Goal: Task Accomplishment & Management: Manage account settings

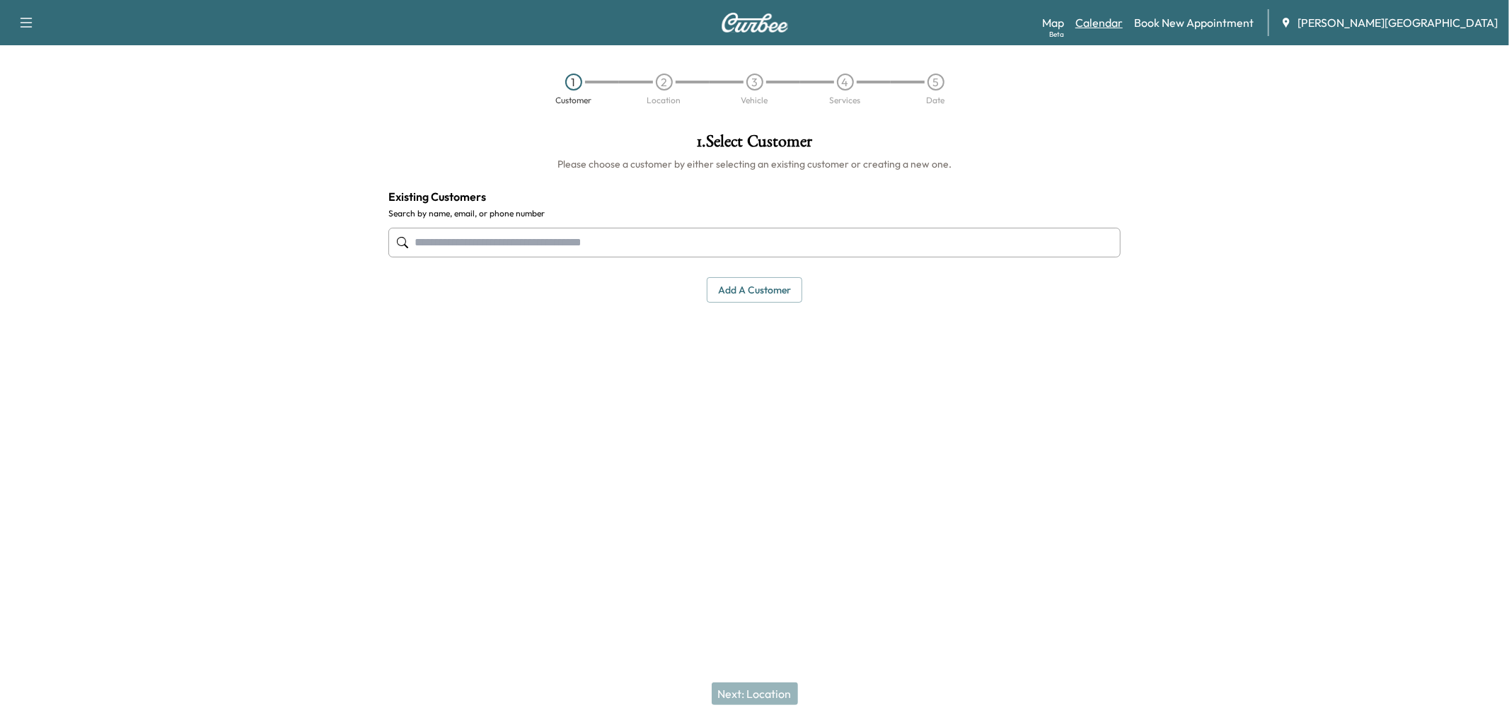
click at [1122, 31] on link "Calendar" at bounding box center [1098, 22] width 47 height 17
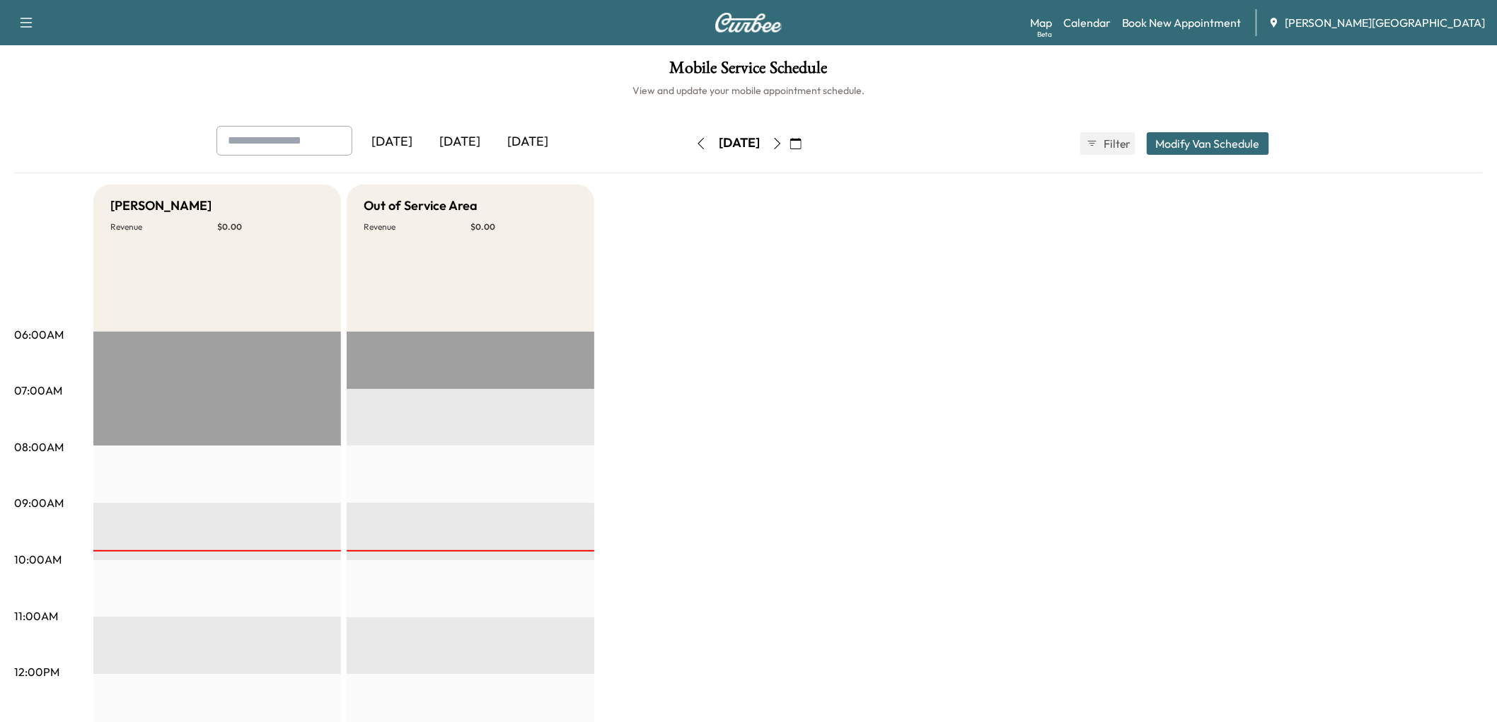
click at [801, 149] on icon "button" at bounding box center [795, 143] width 11 height 11
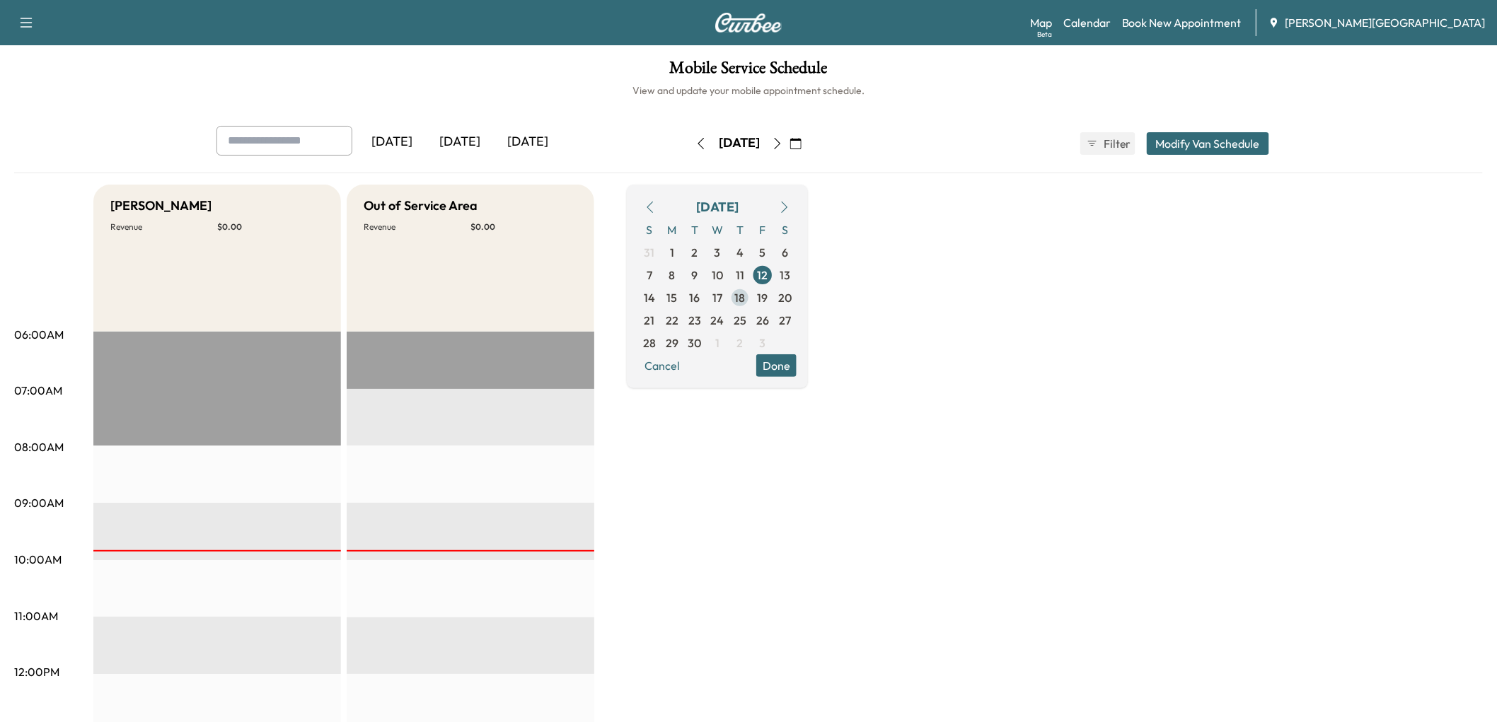
click at [745, 306] on span "18" at bounding box center [740, 297] width 11 height 17
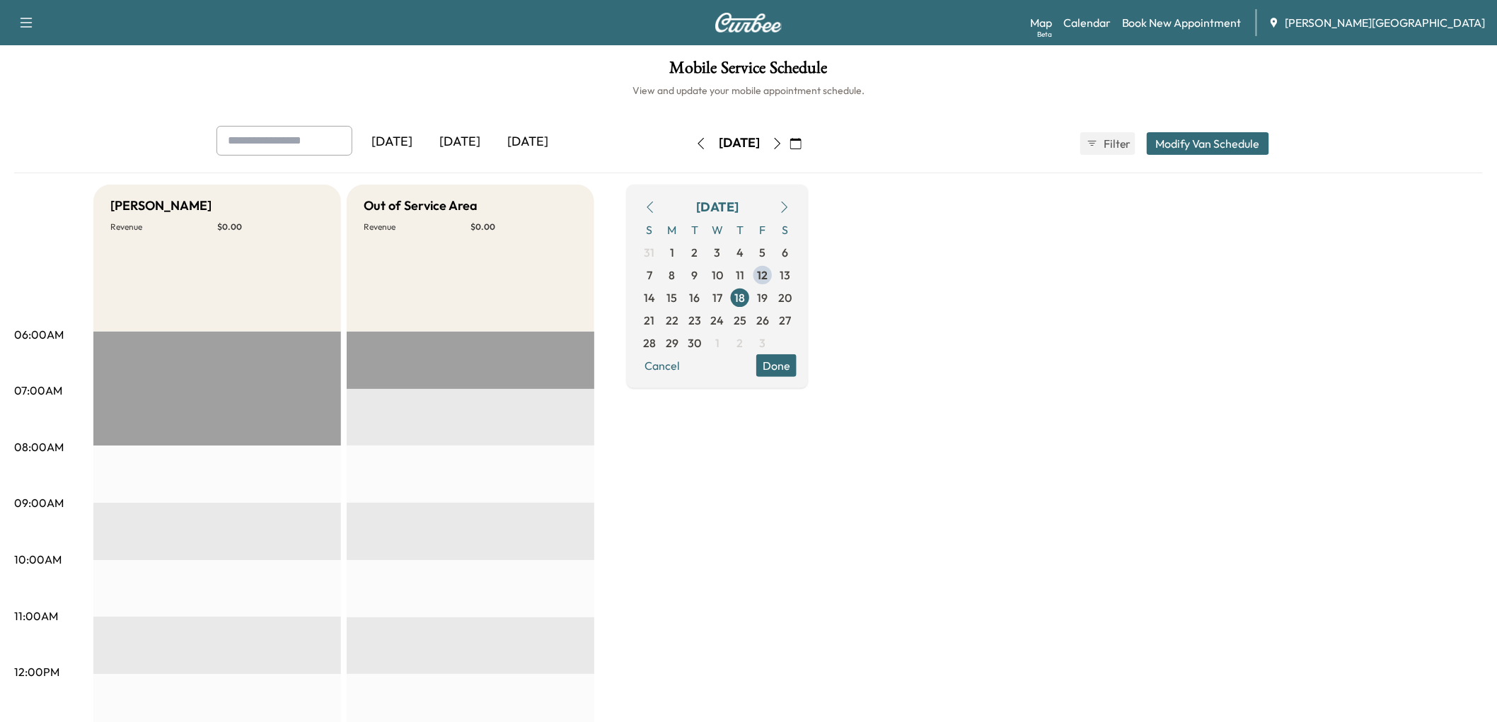
click at [952, 262] on div "[PERSON_NAME] Revenue $ 0.00 EST Start Out of Service Area Revenue $ 0.00 EST S…" at bounding box center [787, 715] width 1389 height 1061
click at [1233, 31] on link "Book New Appointment" at bounding box center [1182, 22] width 120 height 17
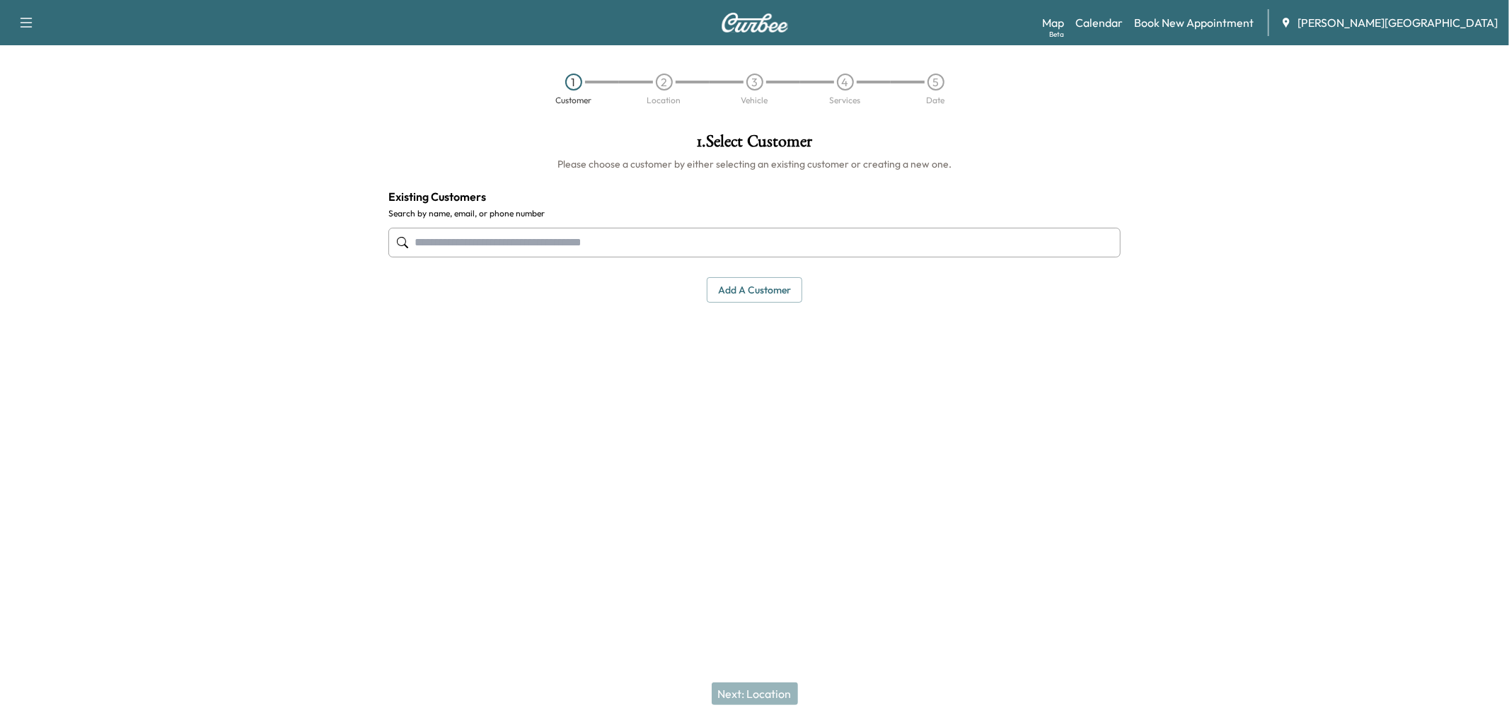
click at [1072, 257] on input "text" at bounding box center [754, 243] width 732 height 30
click at [670, 257] on input "text" at bounding box center [754, 243] width 732 height 30
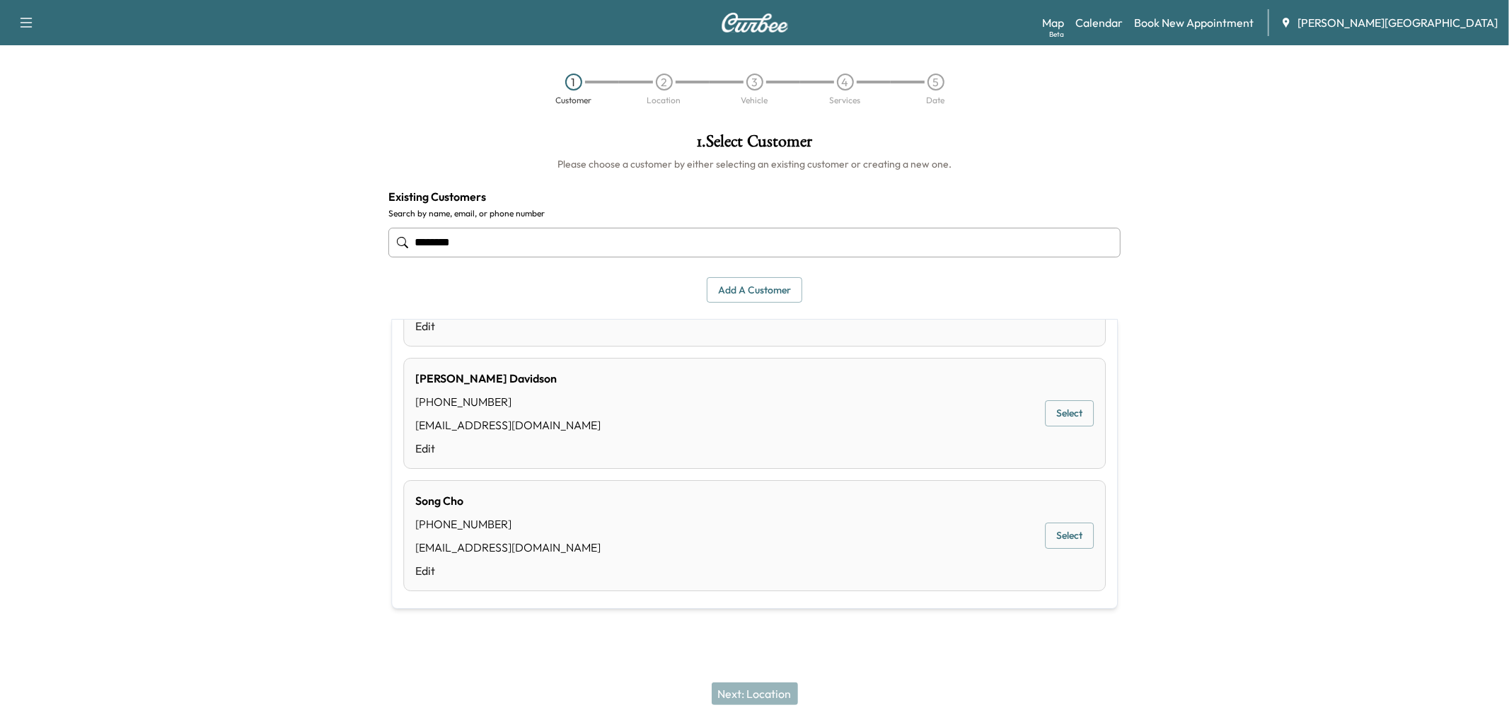
scroll to position [328, 0]
type input "********"
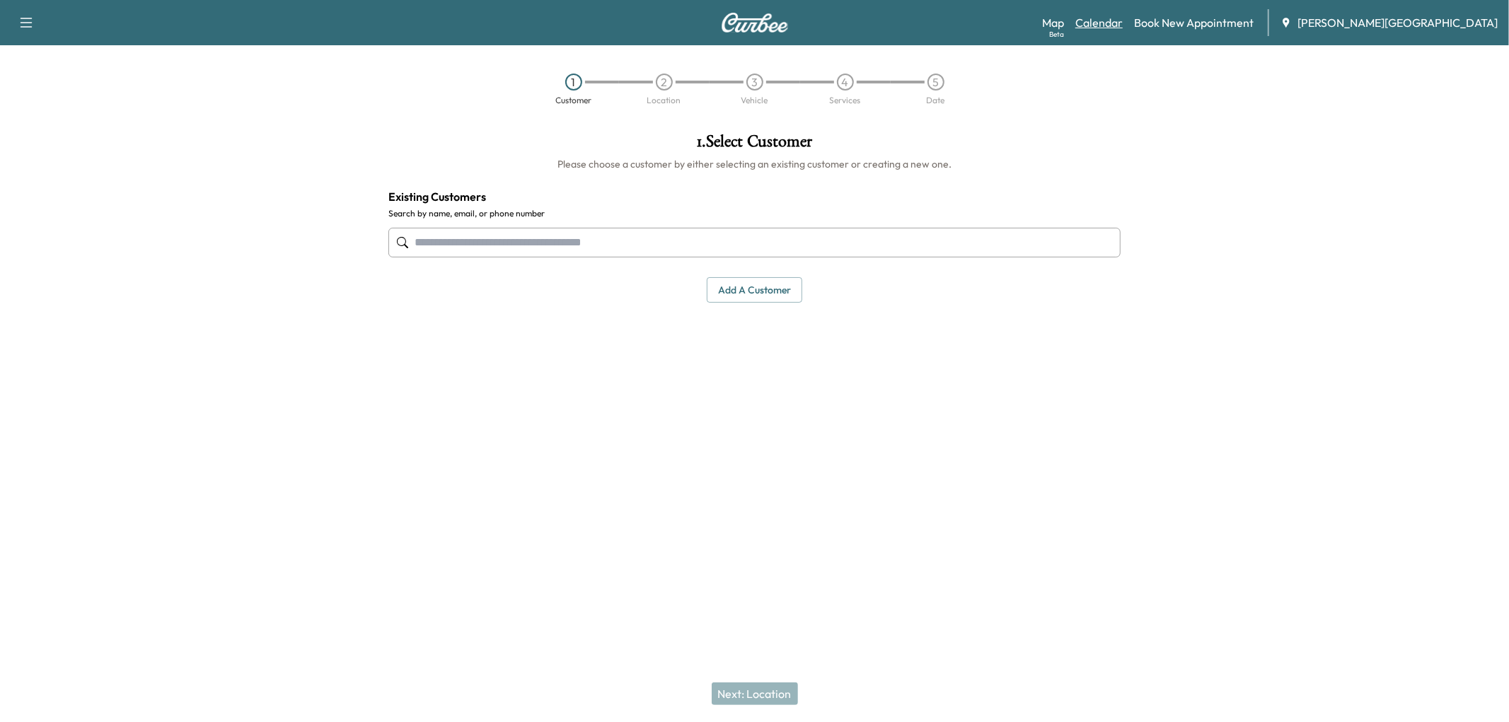
click at [1122, 31] on link "Calendar" at bounding box center [1098, 22] width 47 height 17
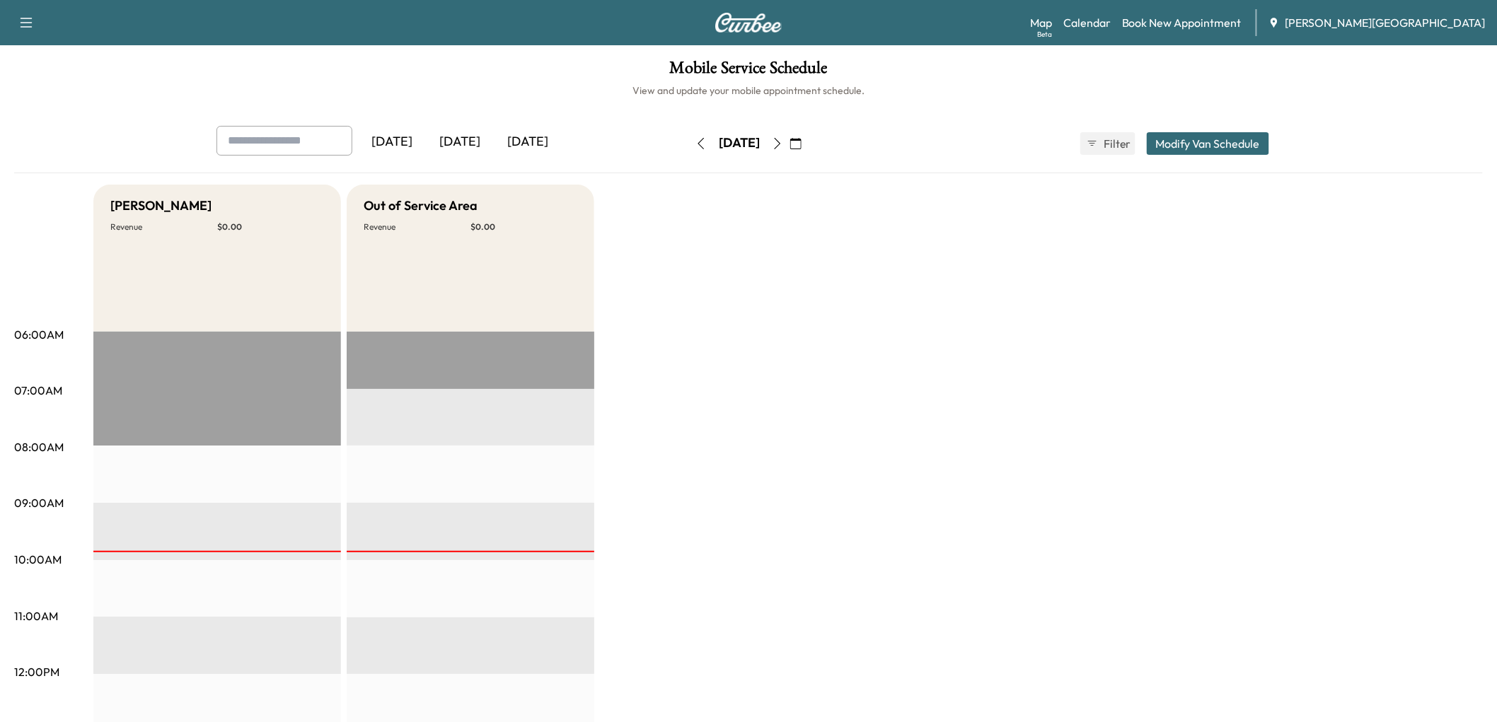
click at [801, 149] on icon "button" at bounding box center [795, 143] width 11 height 11
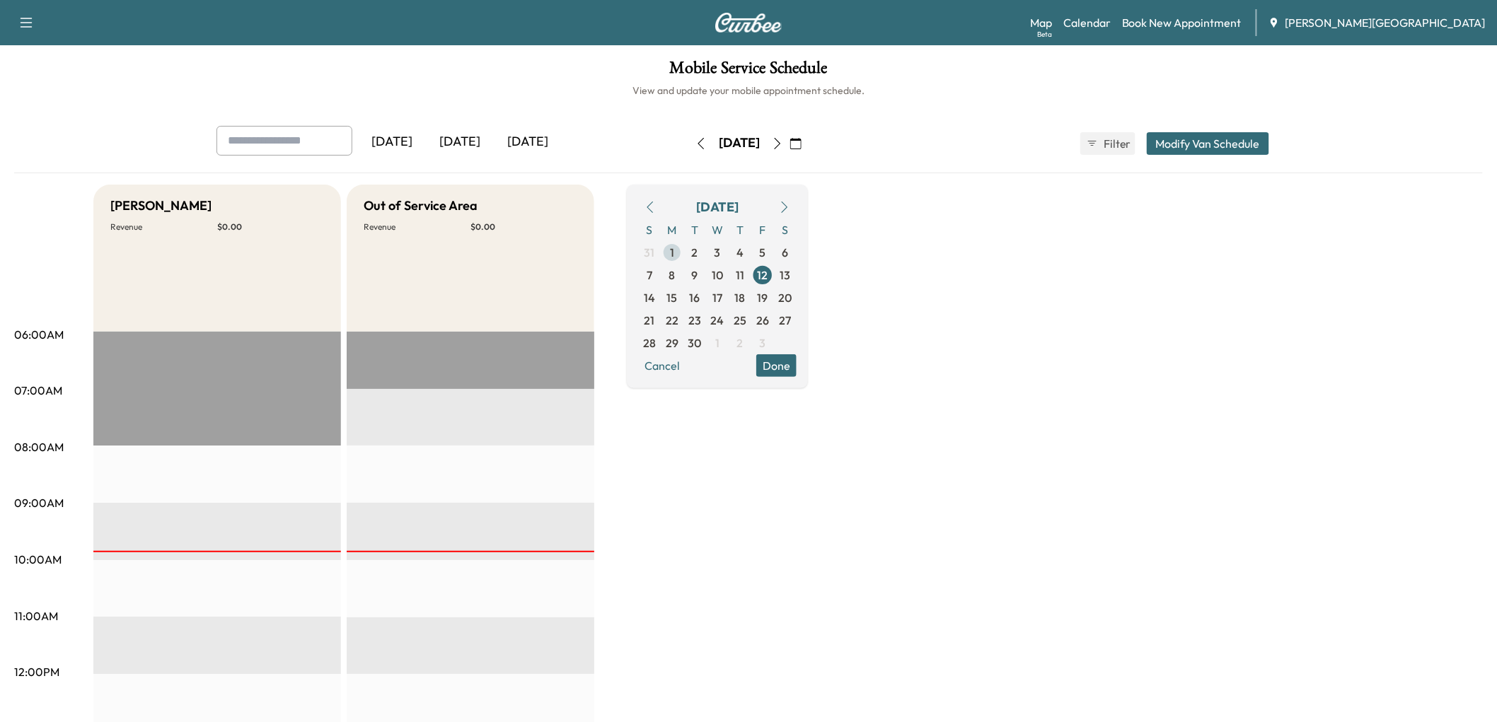
click at [674, 261] on span "1" at bounding box center [672, 252] width 4 height 17
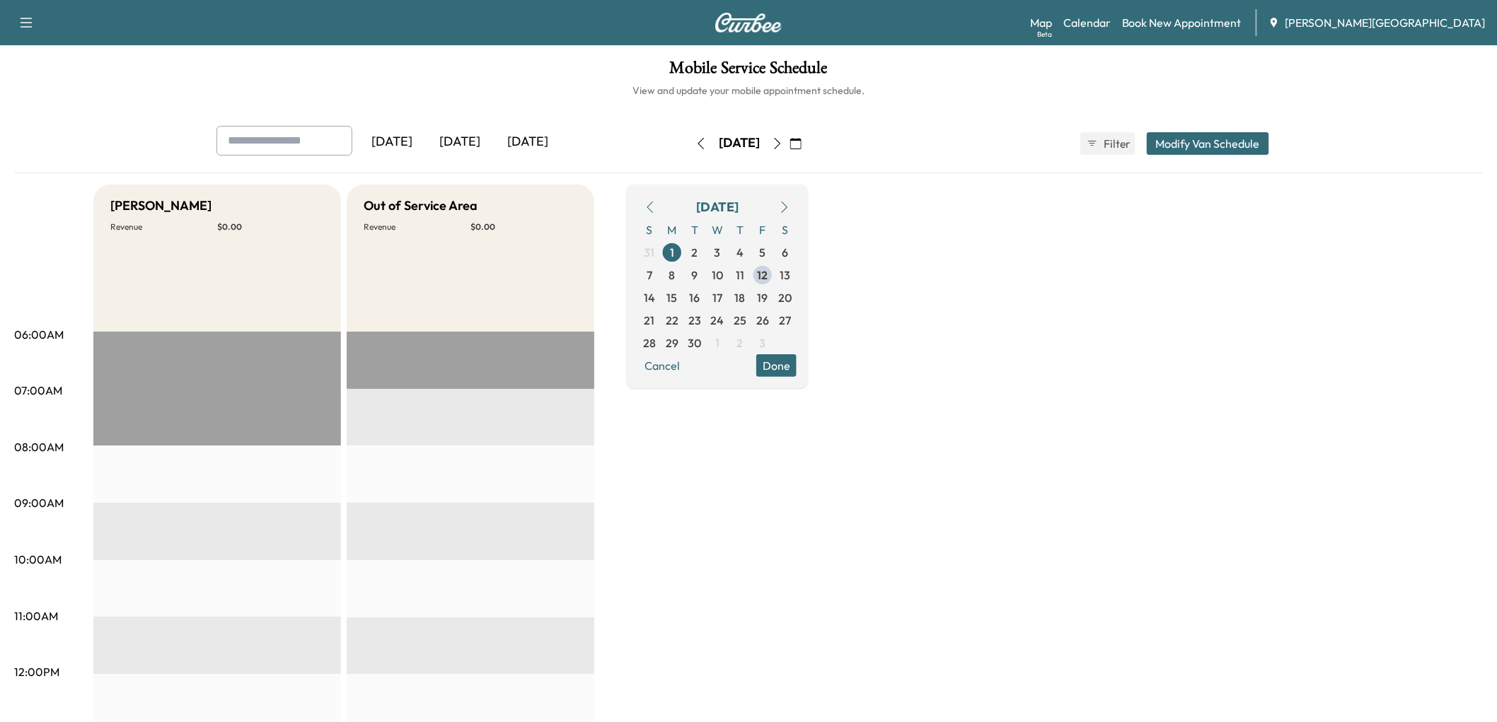
click at [689, 155] on button "button" at bounding box center [701, 143] width 24 height 23
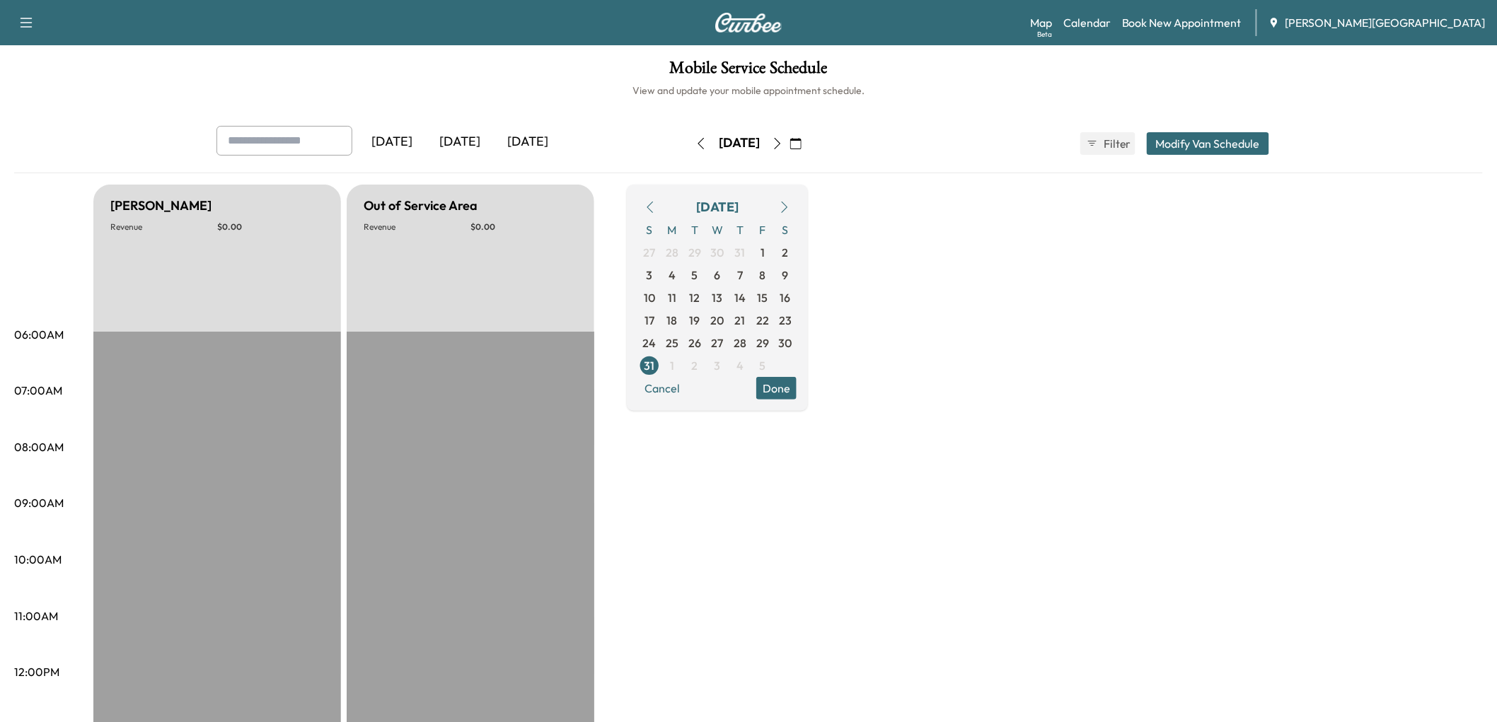
click at [695, 149] on icon "button" at bounding box center [700, 143] width 11 height 11
click at [689, 155] on button "button" at bounding box center [701, 143] width 24 height 23
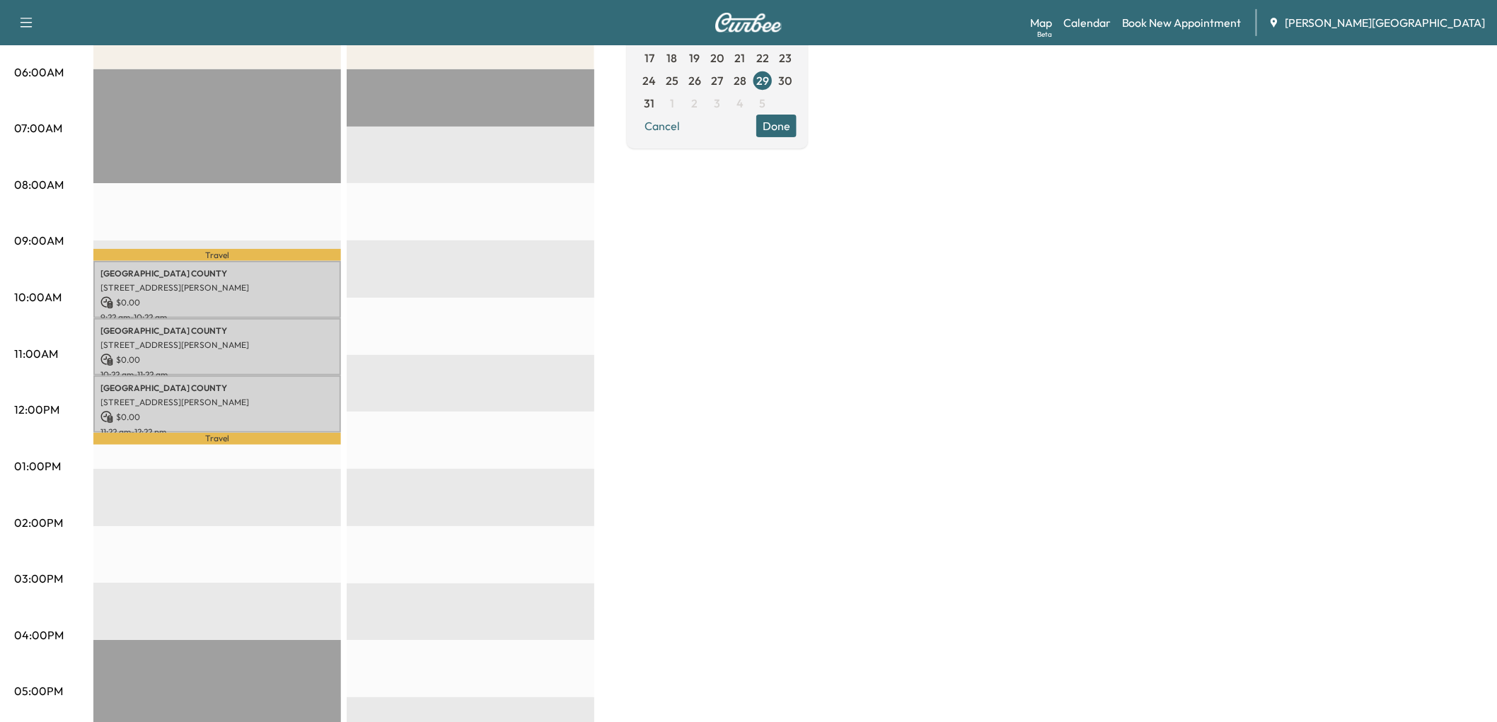
scroll to position [79, 0]
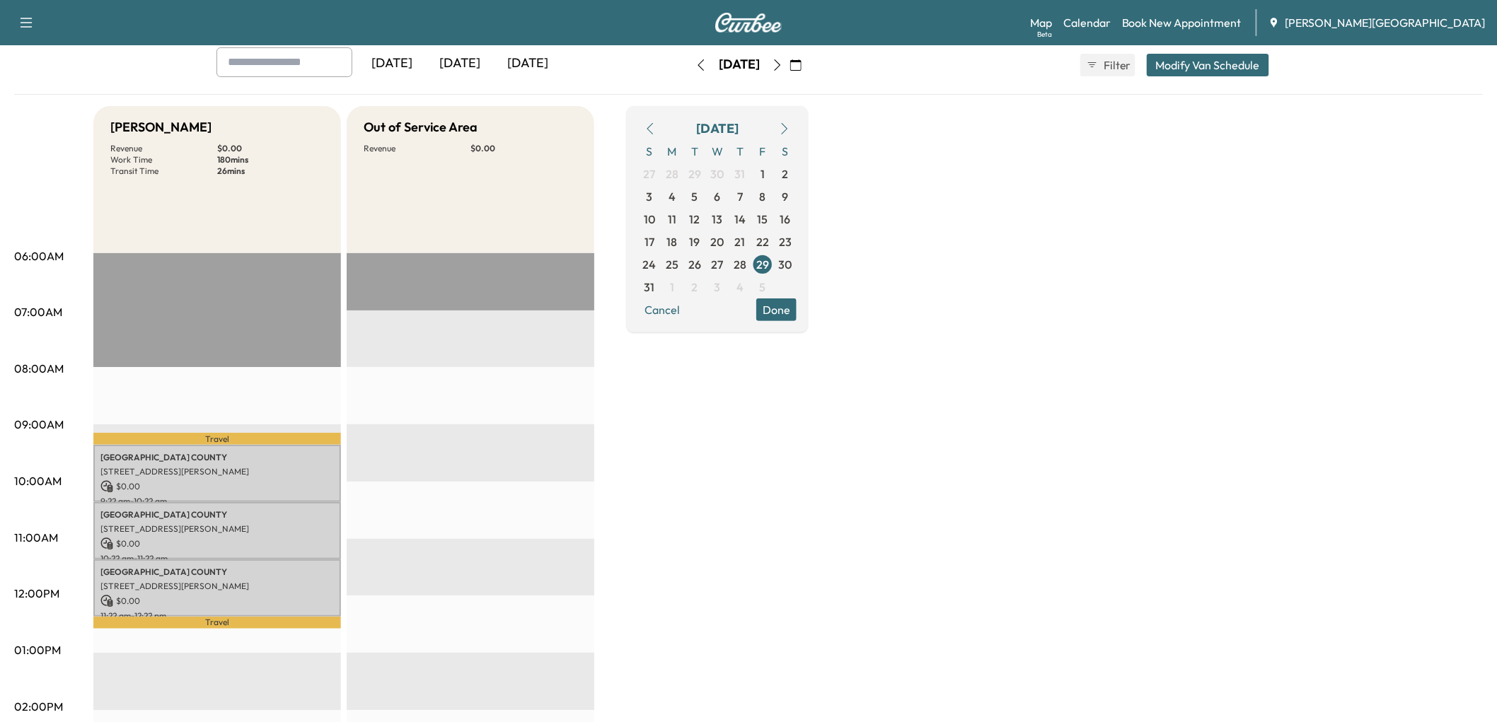
click at [695, 71] on icon "button" at bounding box center [700, 64] width 11 height 11
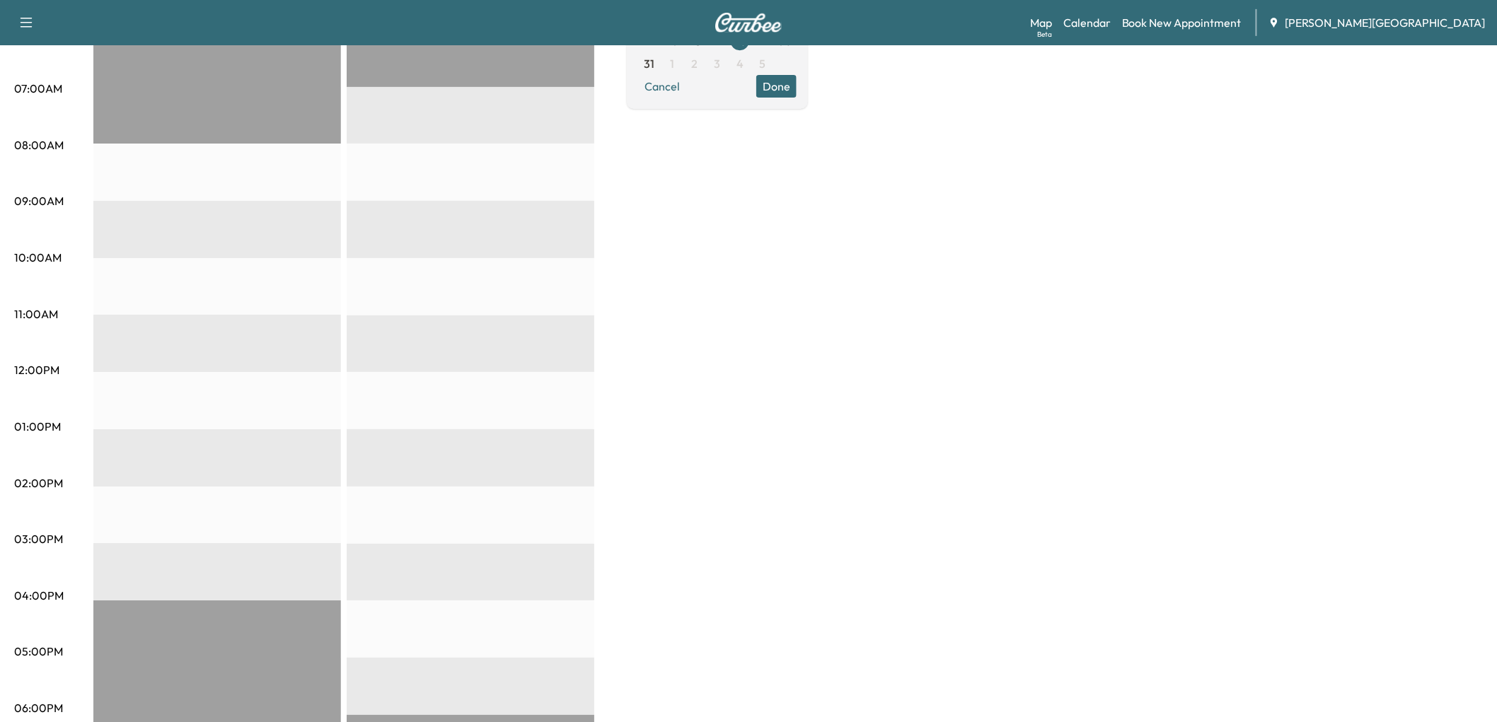
scroll to position [79, 0]
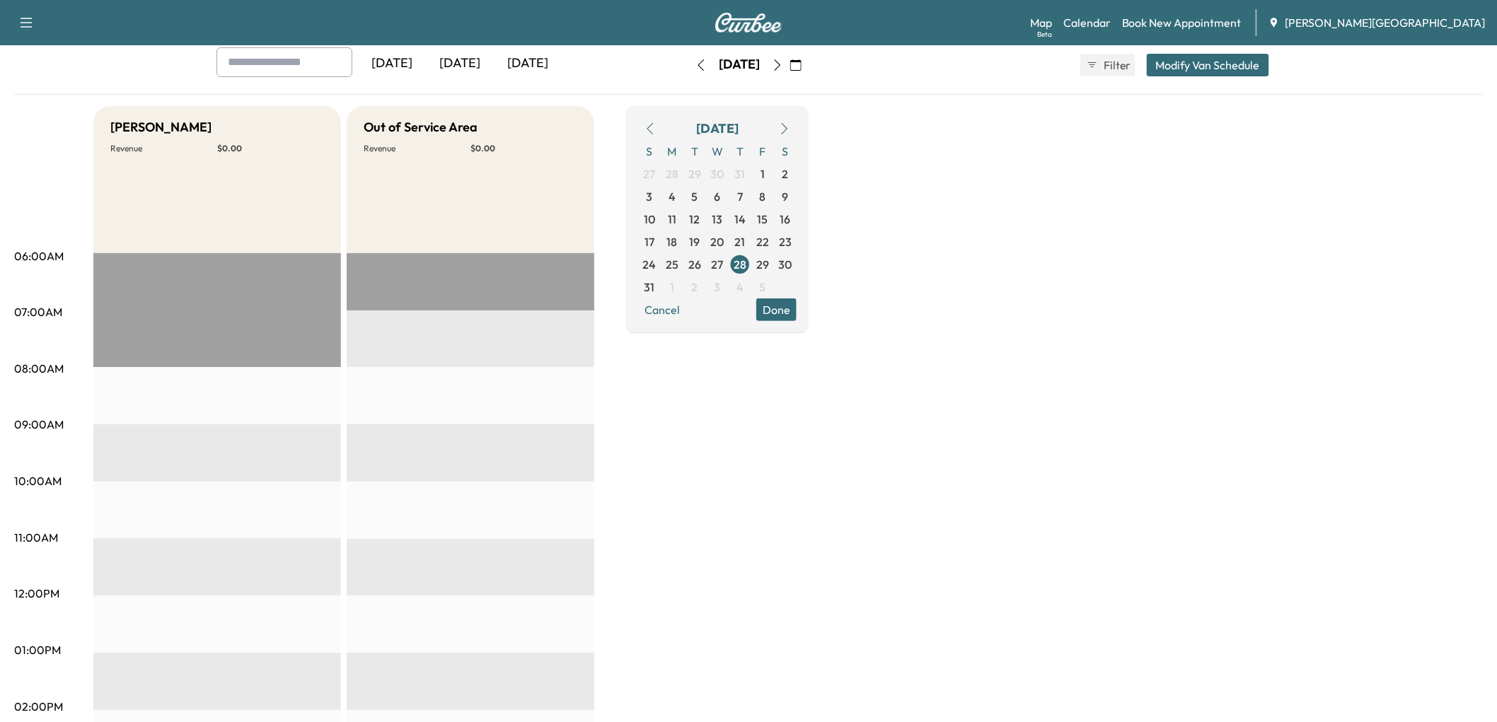
click at [695, 71] on icon "button" at bounding box center [700, 64] width 11 height 11
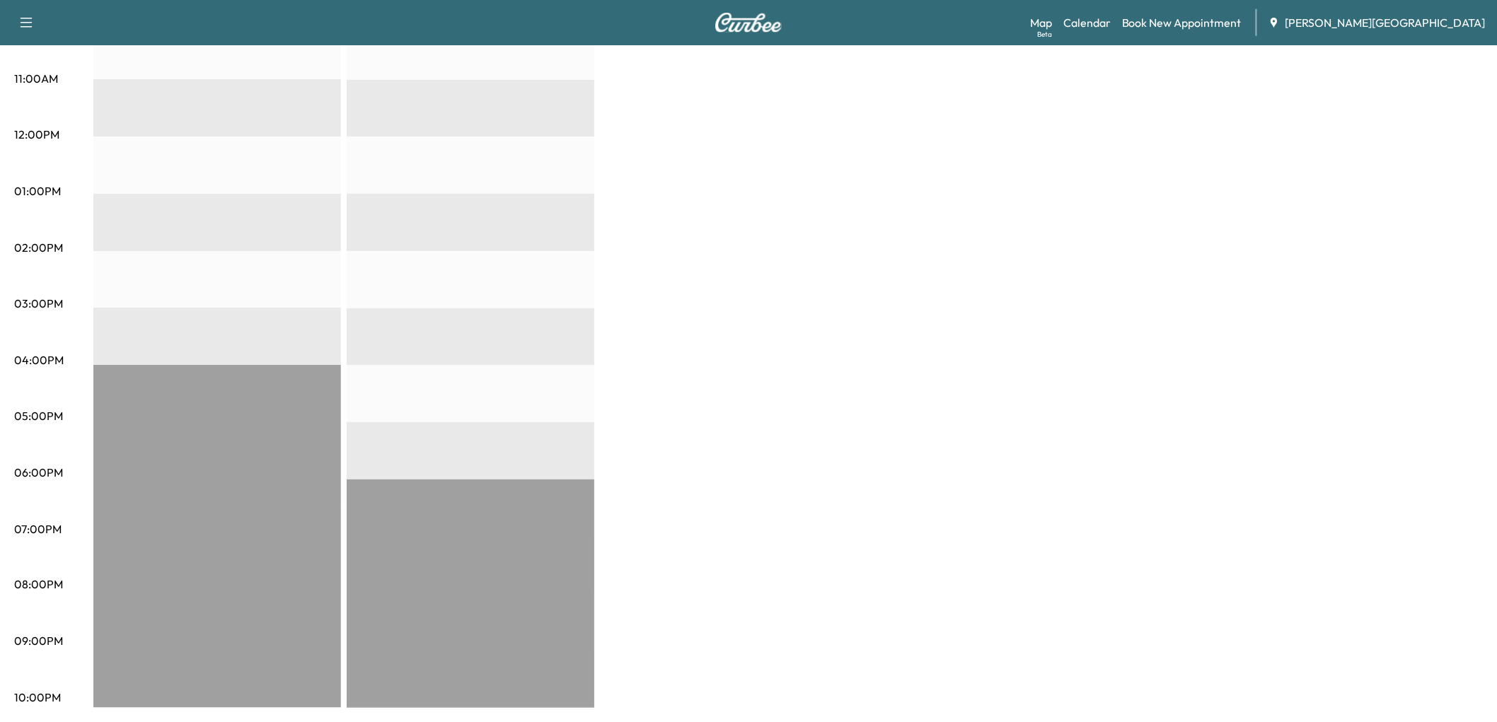
scroll to position [27, 0]
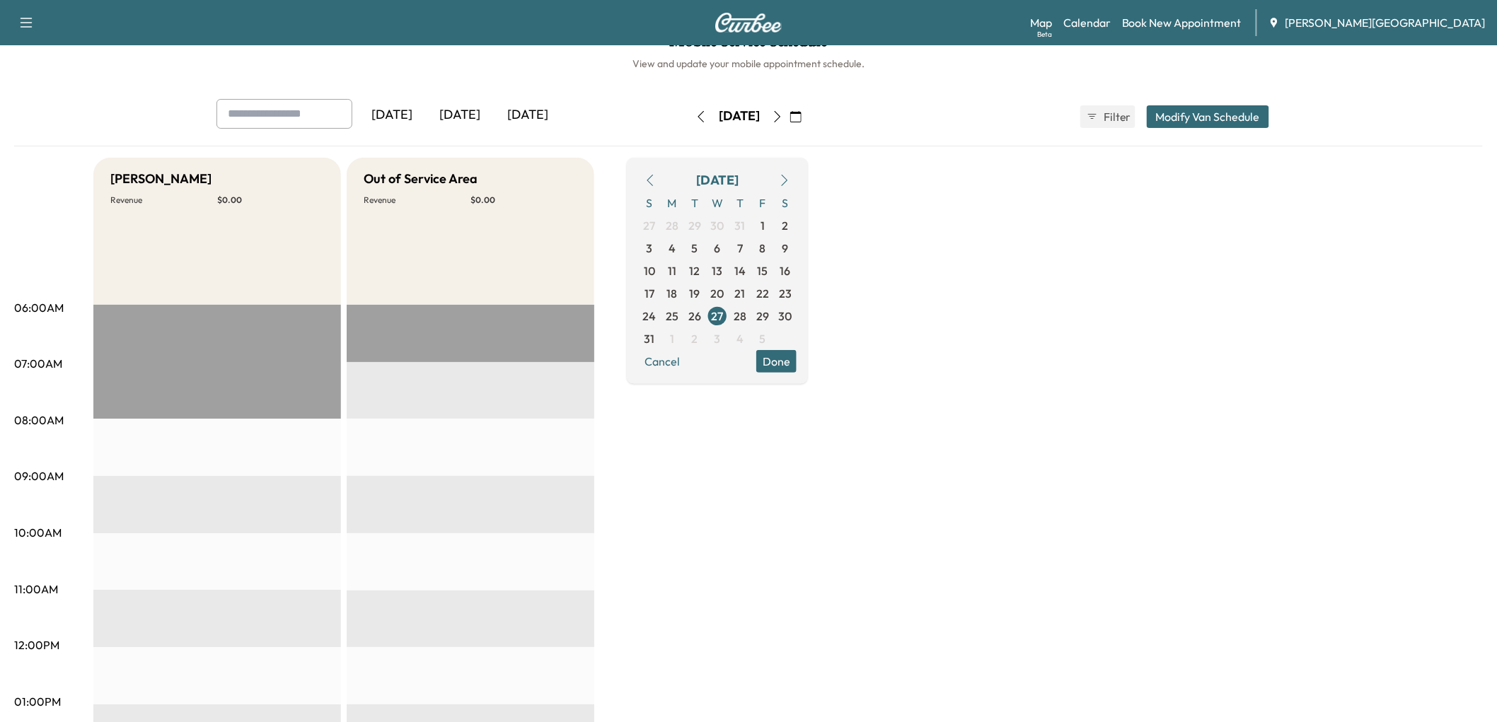
click at [695, 122] on icon "button" at bounding box center [700, 116] width 11 height 11
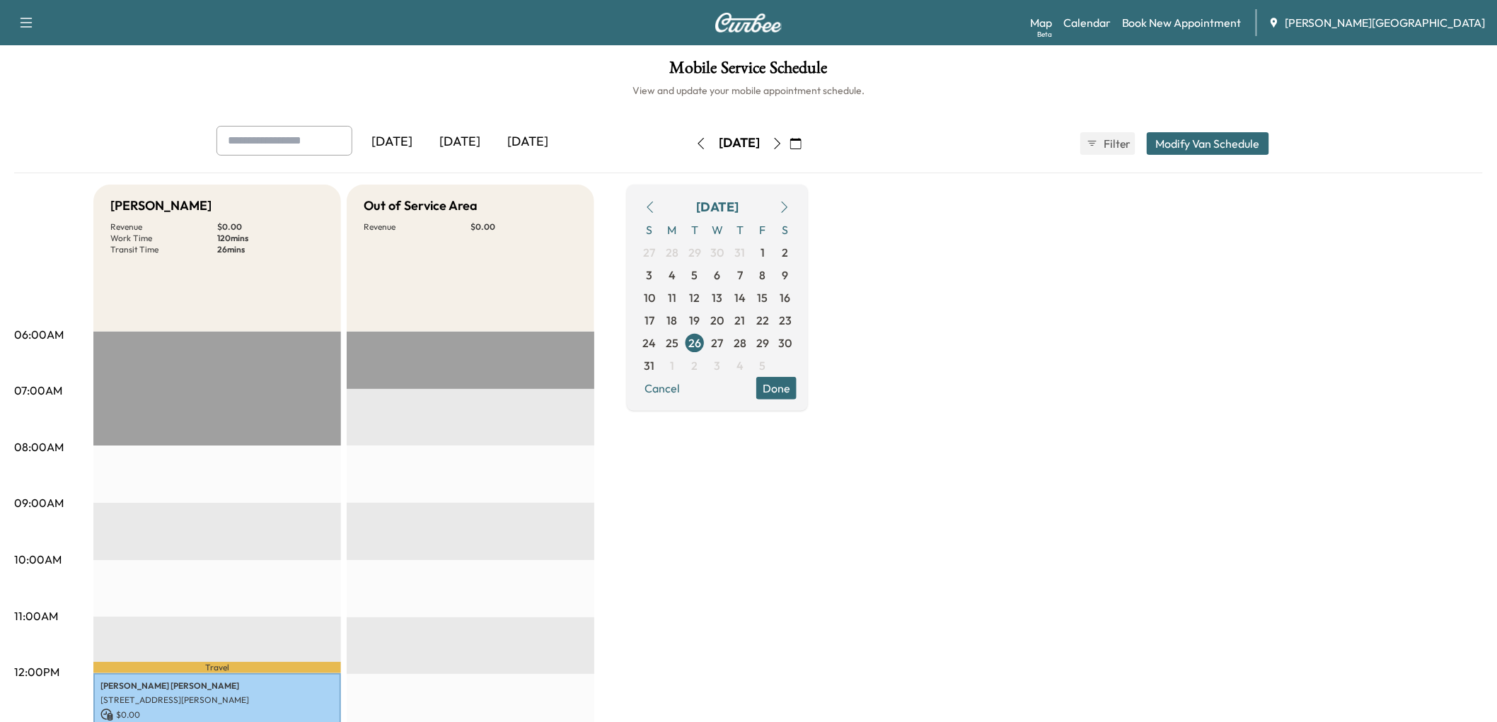
click at [695, 149] on icon "button" at bounding box center [700, 143] width 11 height 11
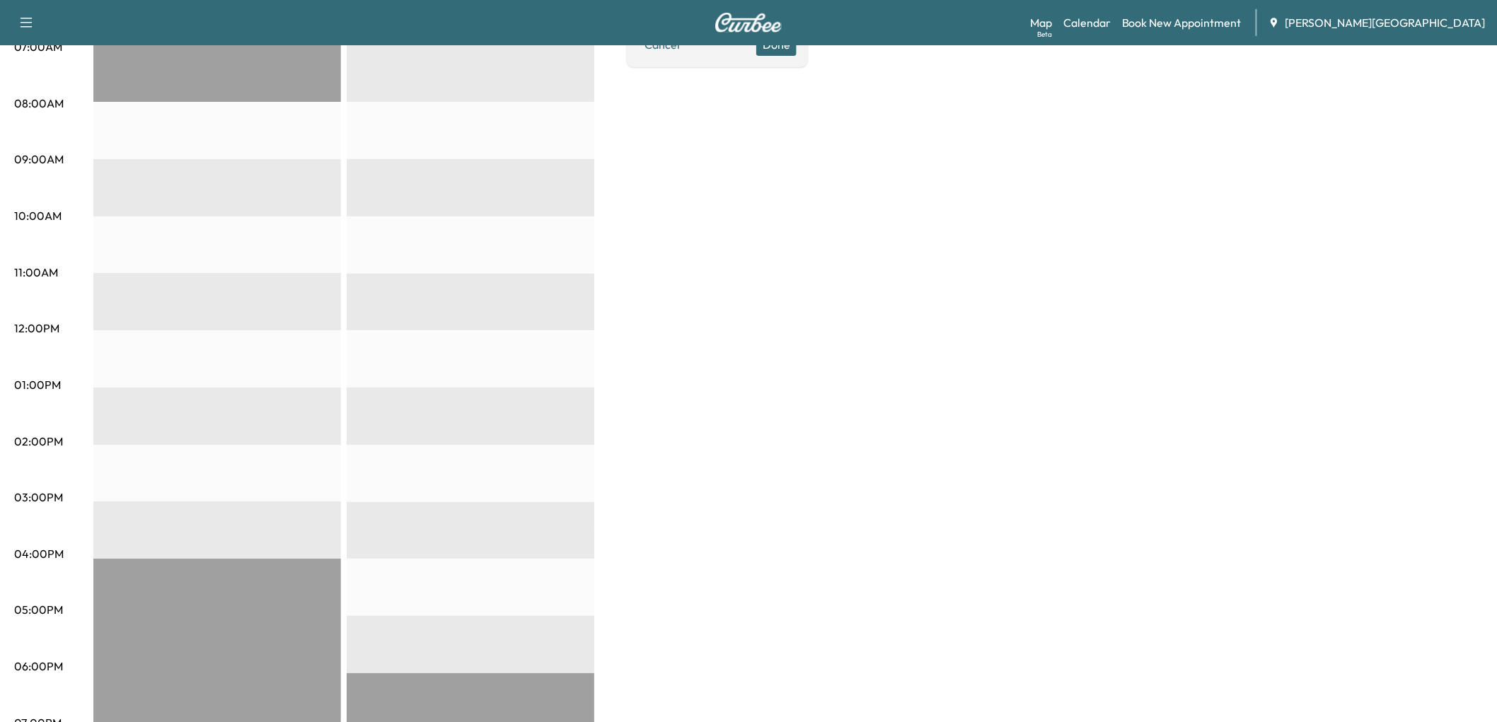
scroll to position [79, 0]
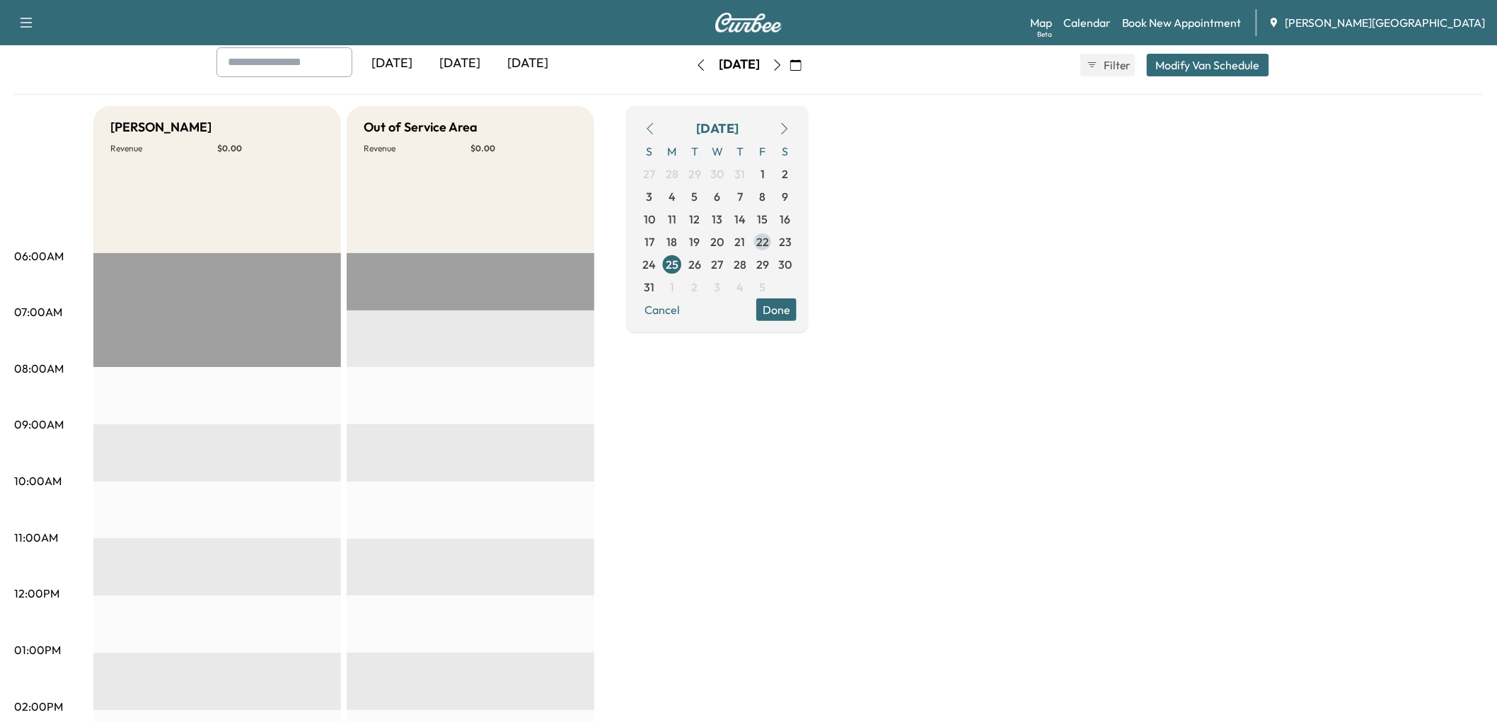
click at [769, 250] on span "22" at bounding box center [762, 241] width 13 height 17
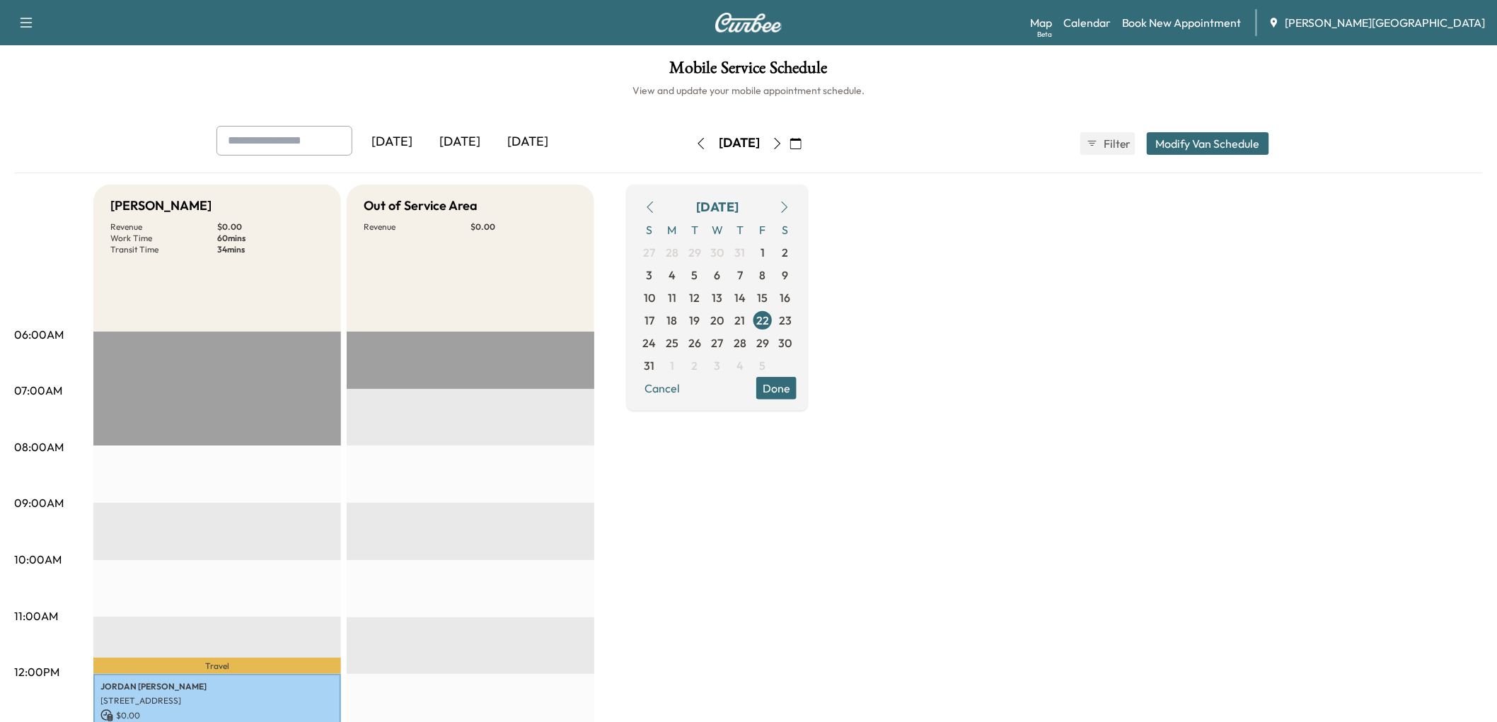
click at [698, 149] on icon "button" at bounding box center [701, 143] width 6 height 11
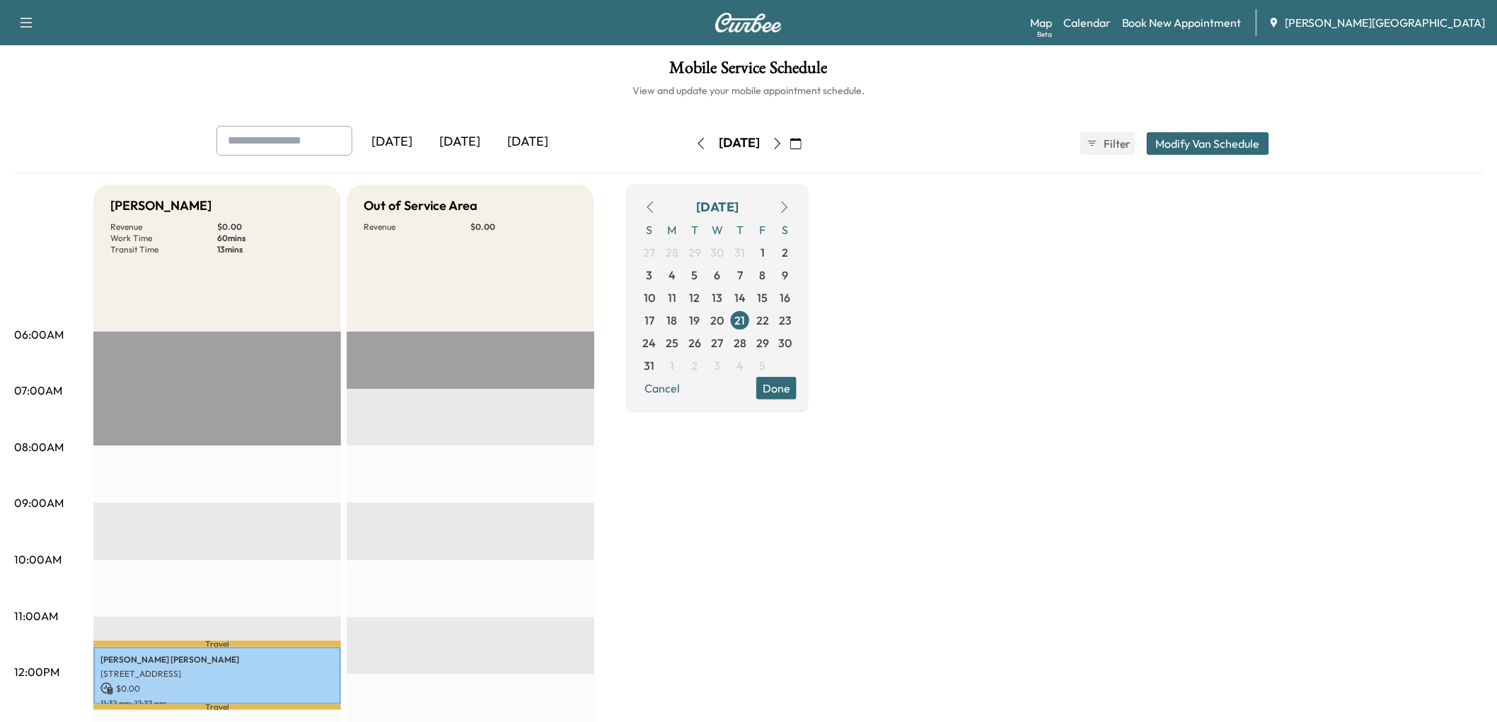
click at [689, 155] on button "button" at bounding box center [701, 143] width 24 height 23
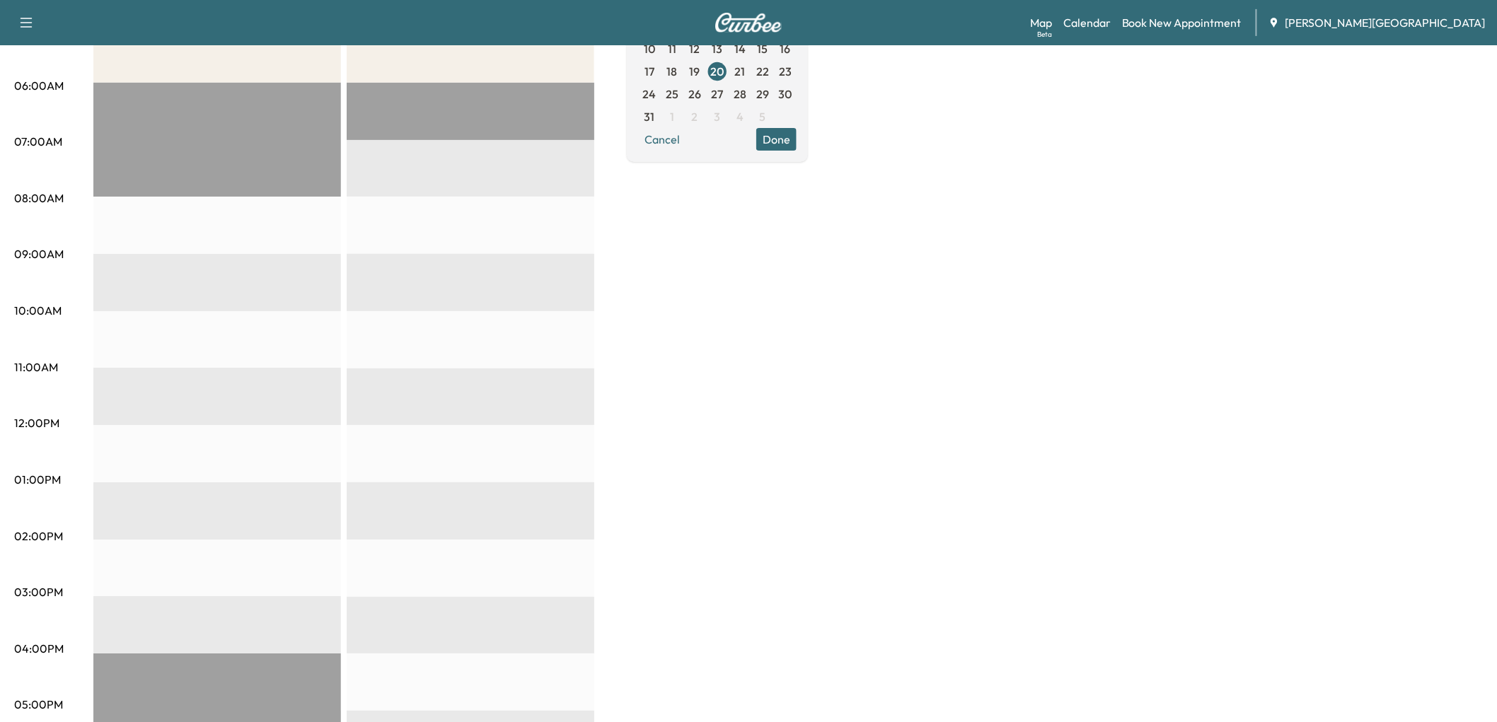
scroll to position [79, 0]
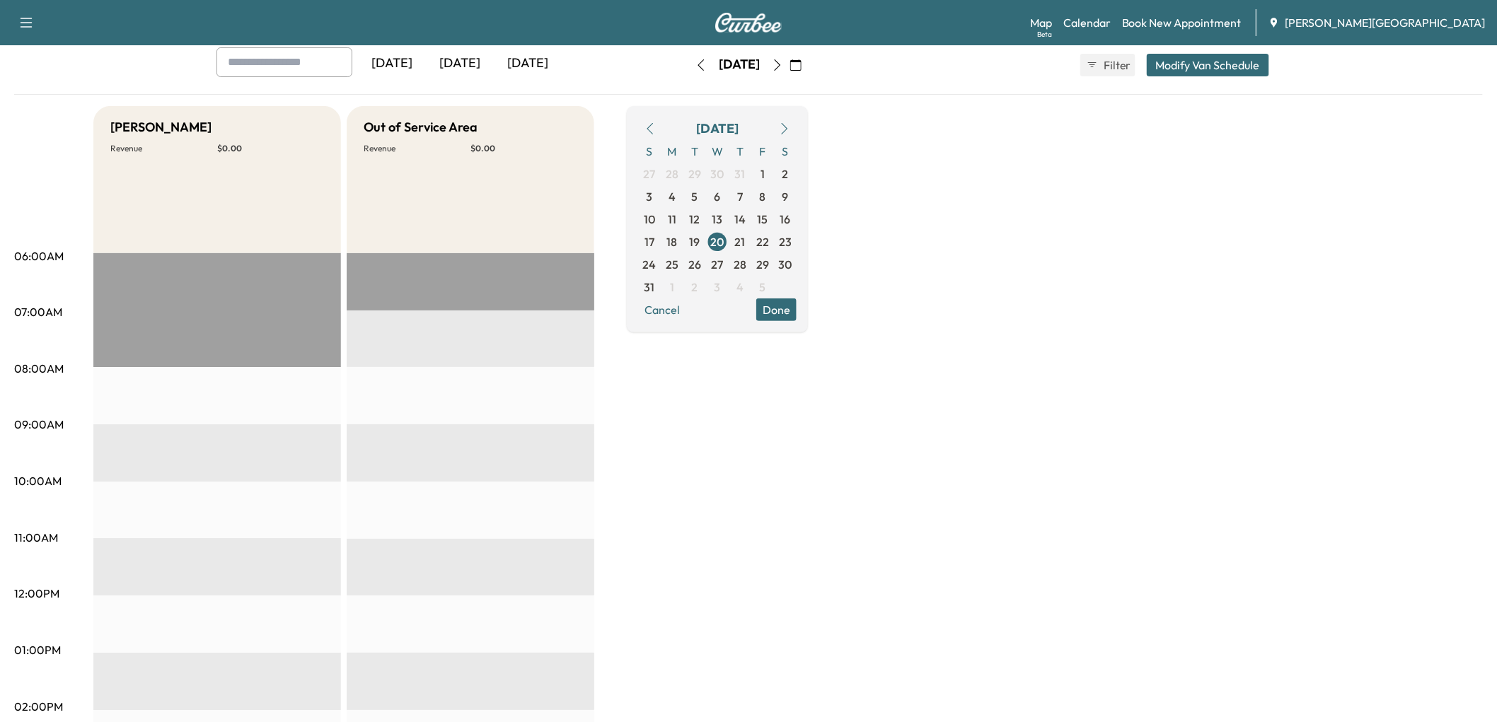
click at [695, 71] on icon "button" at bounding box center [700, 64] width 11 height 11
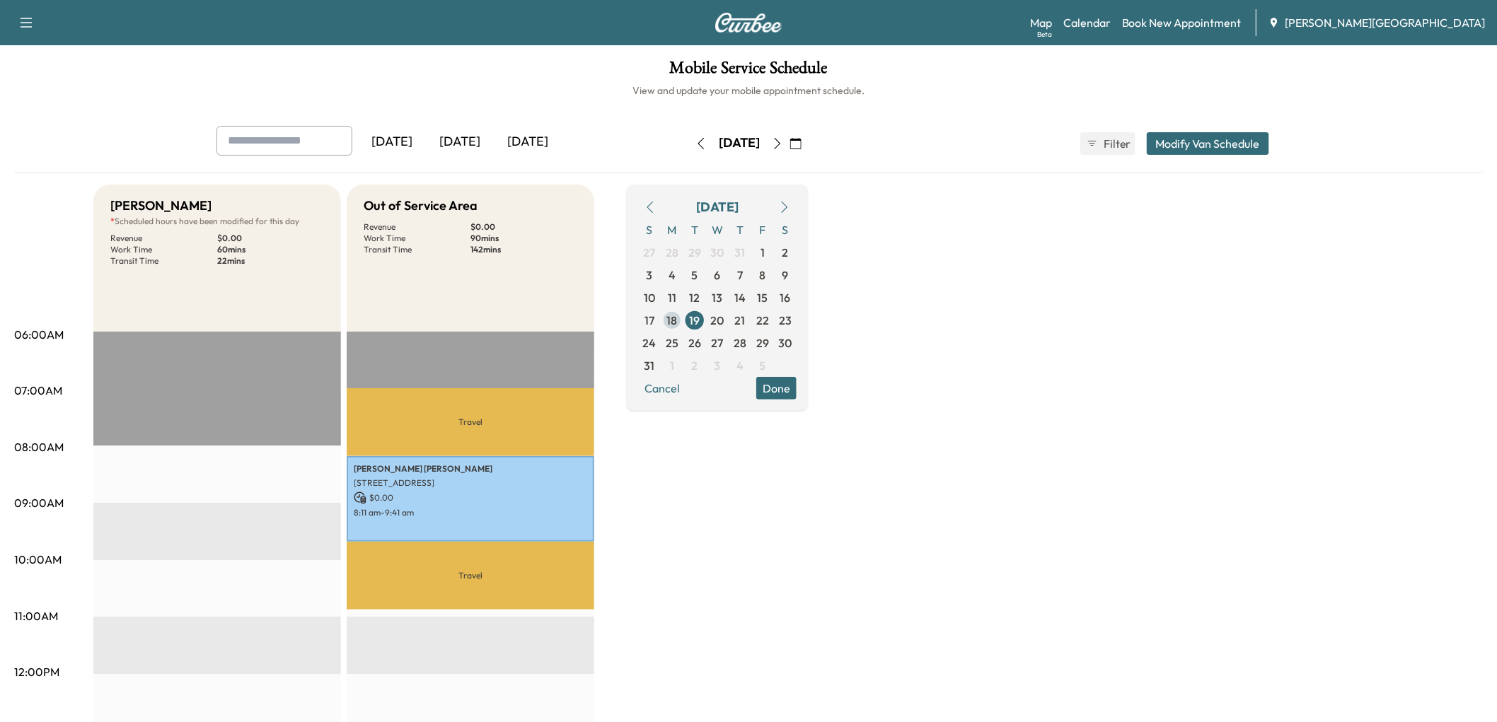
click at [678, 329] on span "18" at bounding box center [672, 320] width 11 height 17
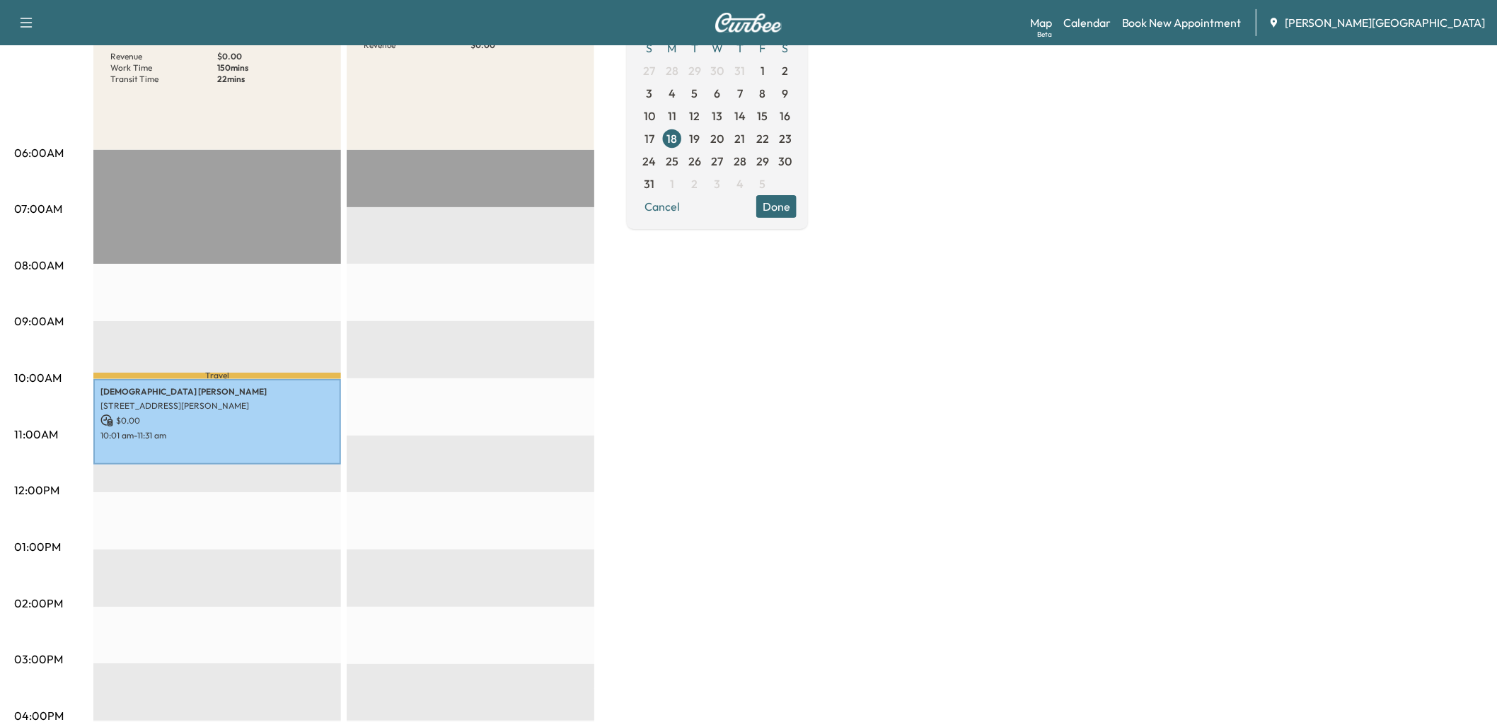
scroll to position [106, 0]
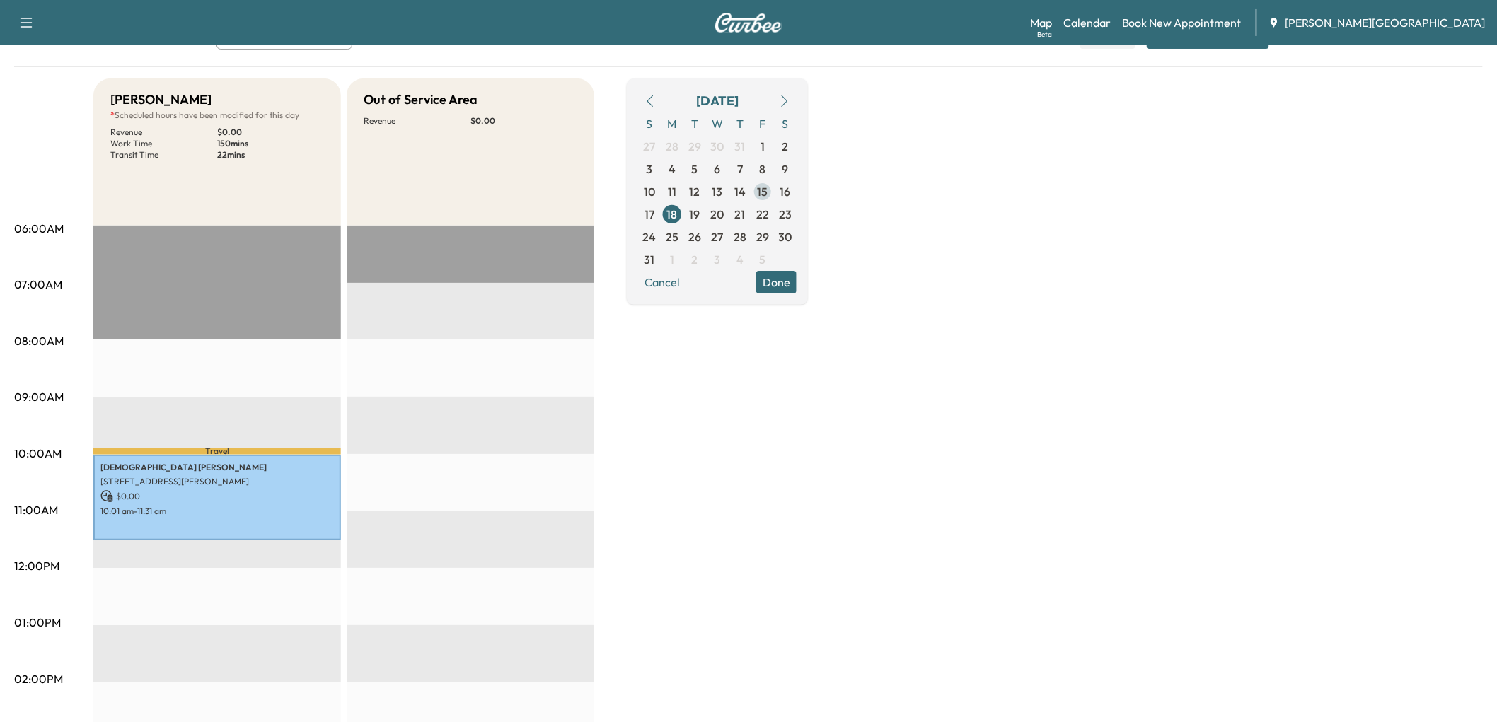
click at [768, 200] on span "15" at bounding box center [762, 191] width 11 height 17
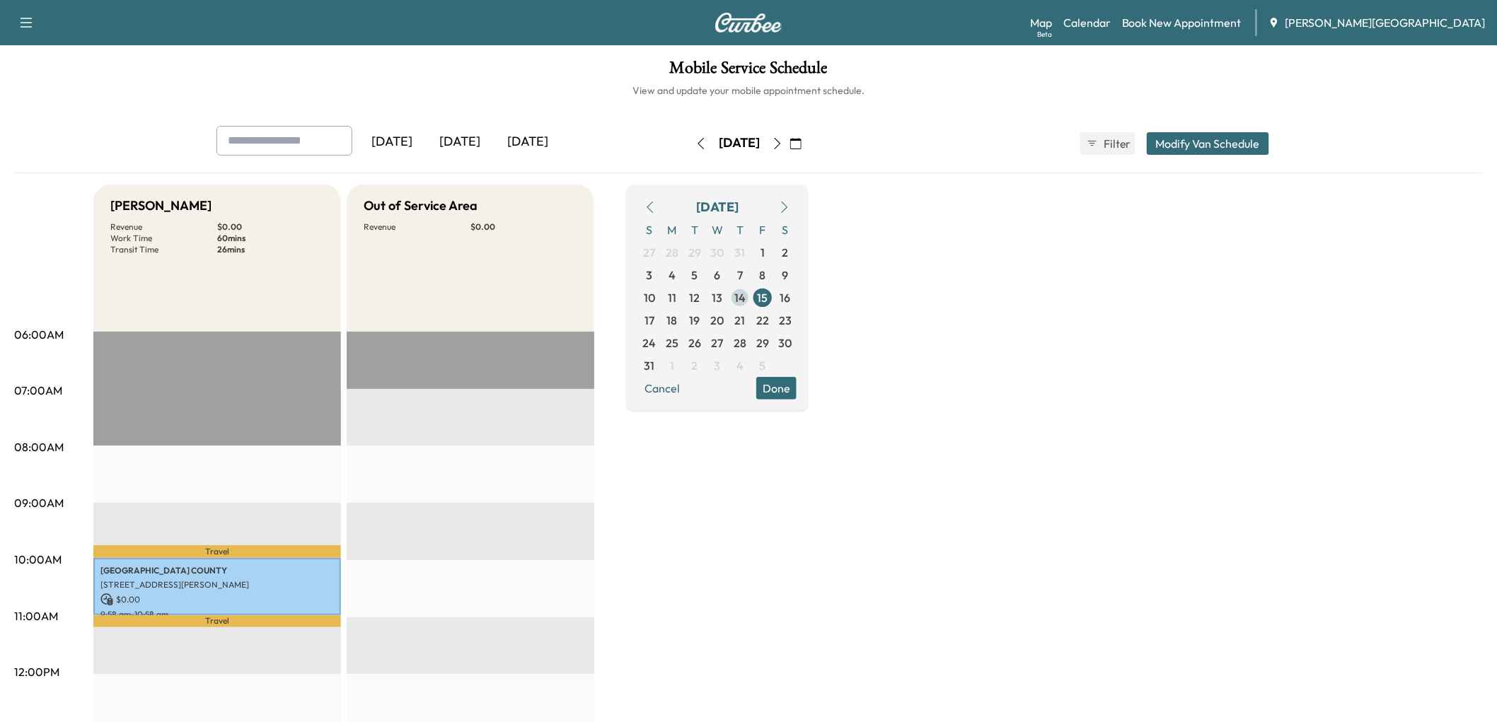
click at [745, 306] on span "14" at bounding box center [739, 297] width 11 height 17
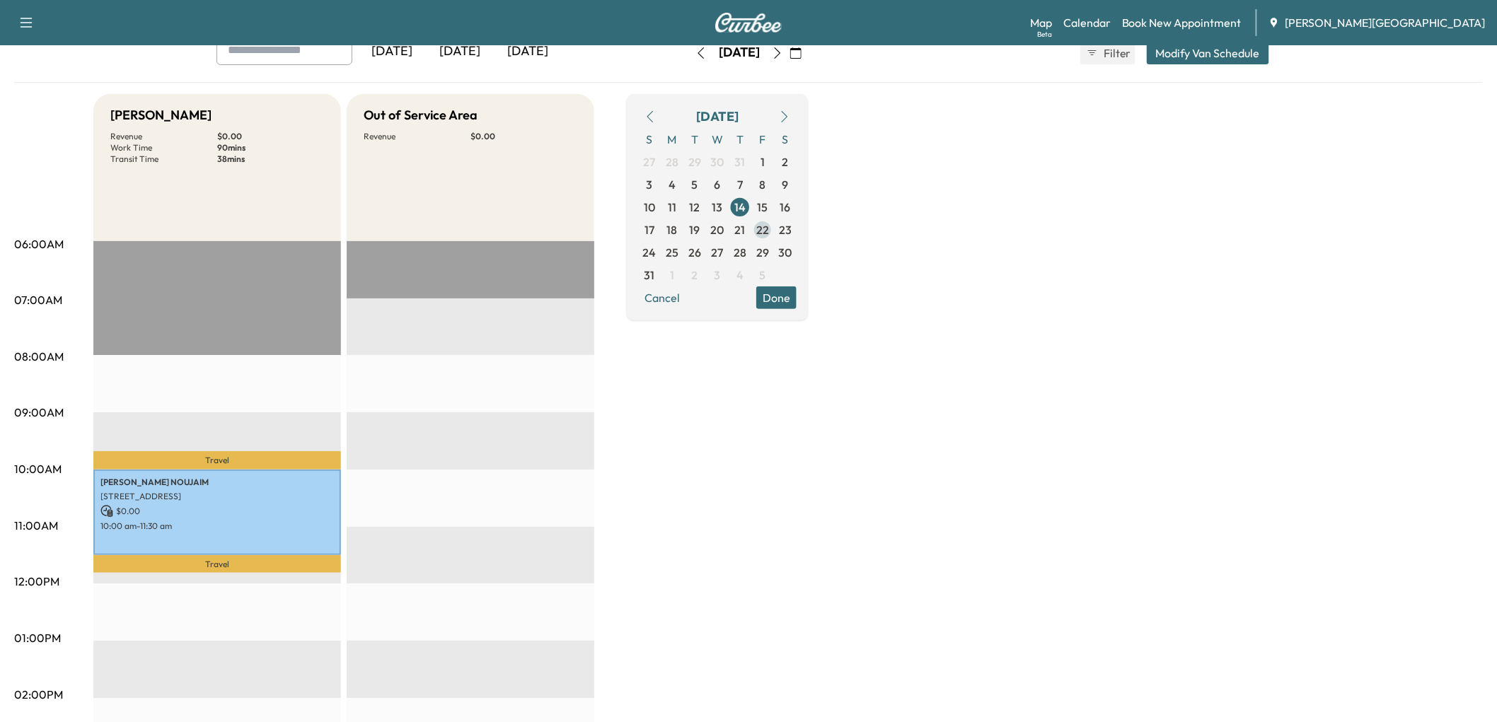
scroll to position [79, 0]
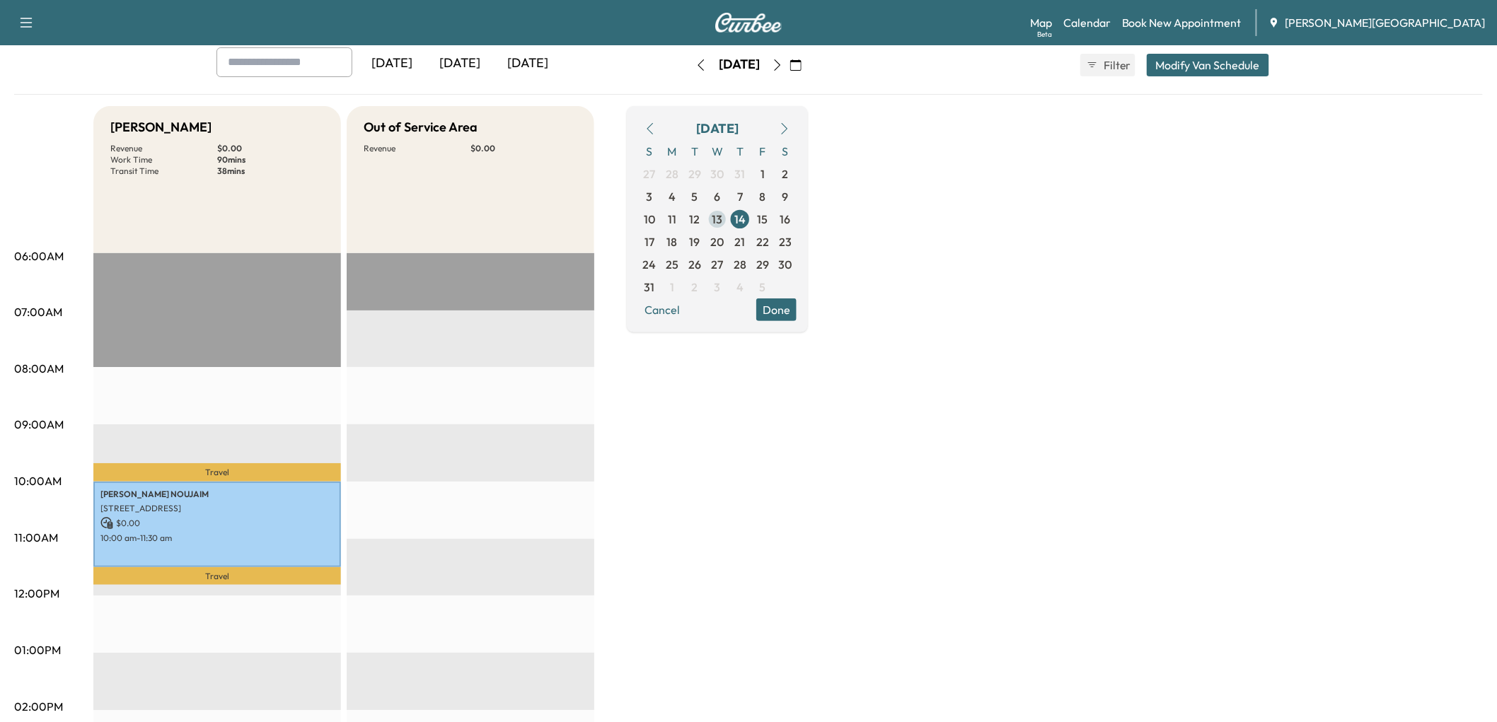
click at [723, 228] on span "13" at bounding box center [717, 219] width 11 height 17
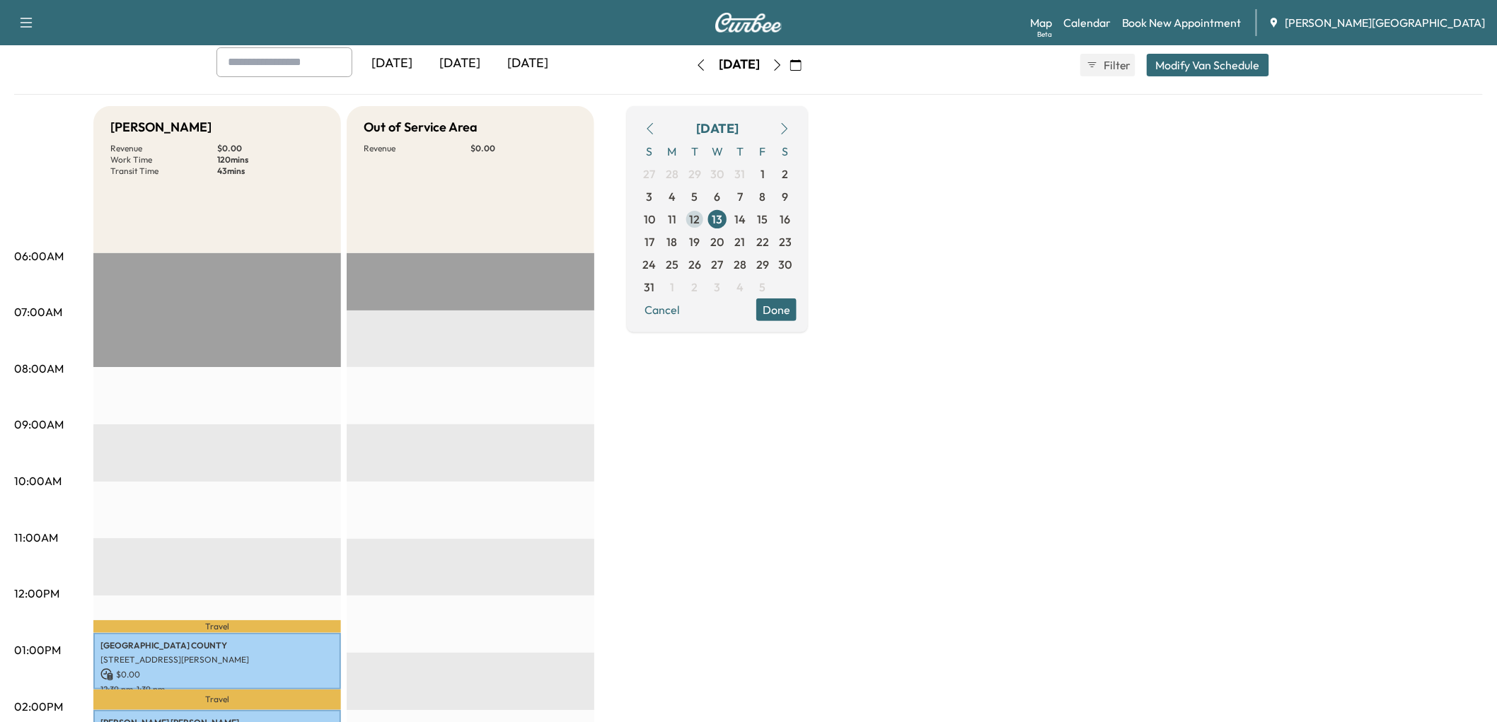
click at [700, 228] on span "12" at bounding box center [695, 219] width 11 height 17
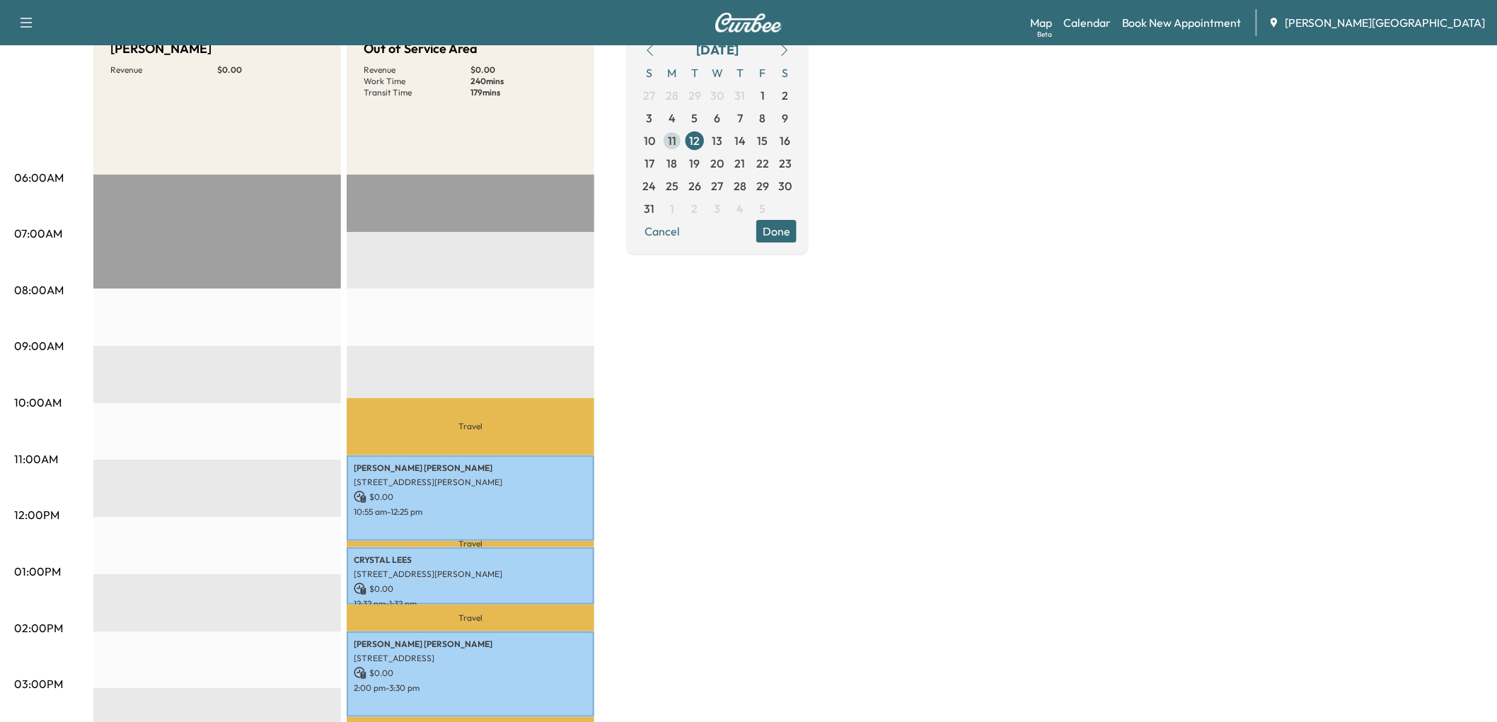
click at [676, 149] on span "11" at bounding box center [672, 140] width 8 height 17
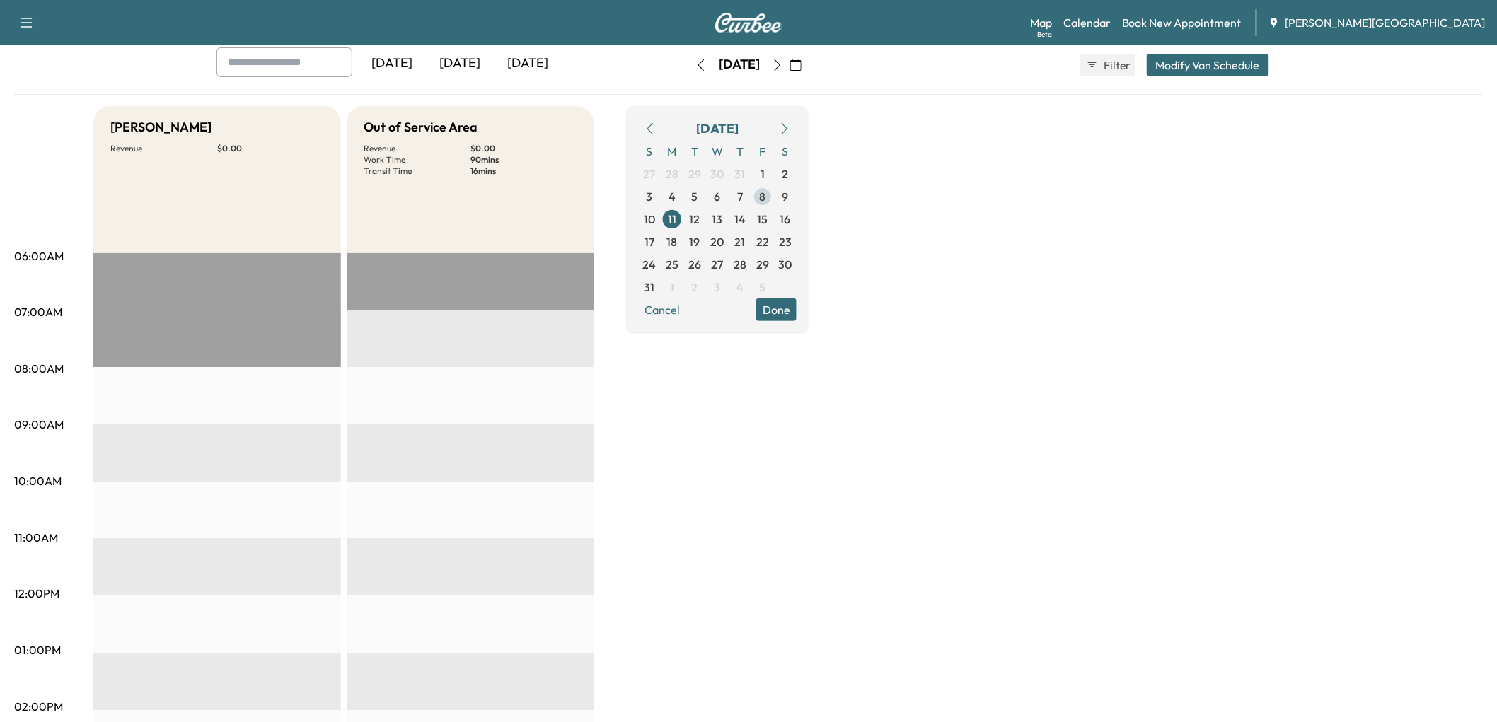
click at [766, 205] on span "8" at bounding box center [763, 196] width 6 height 17
click at [743, 205] on span "7" at bounding box center [740, 196] width 6 height 17
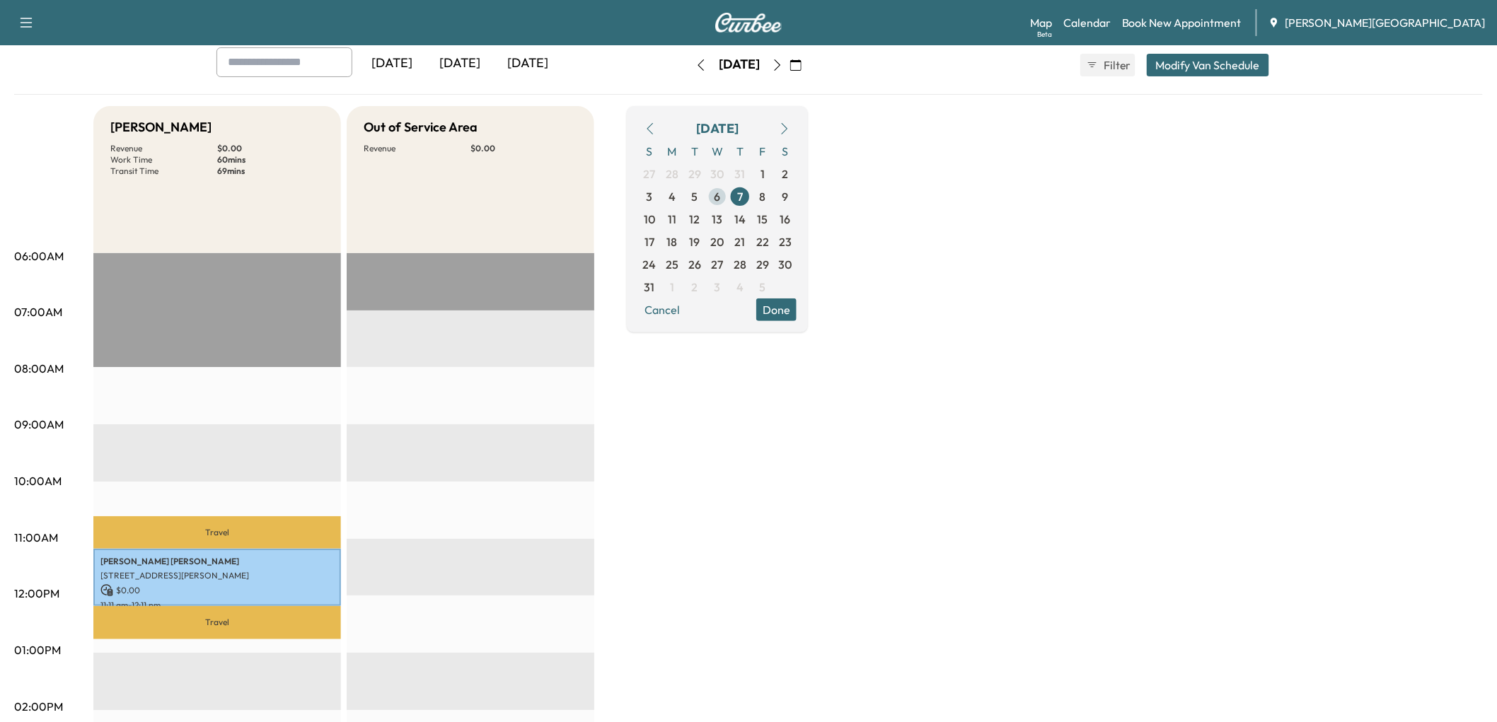
click at [721, 205] on span "6" at bounding box center [717, 196] width 6 height 17
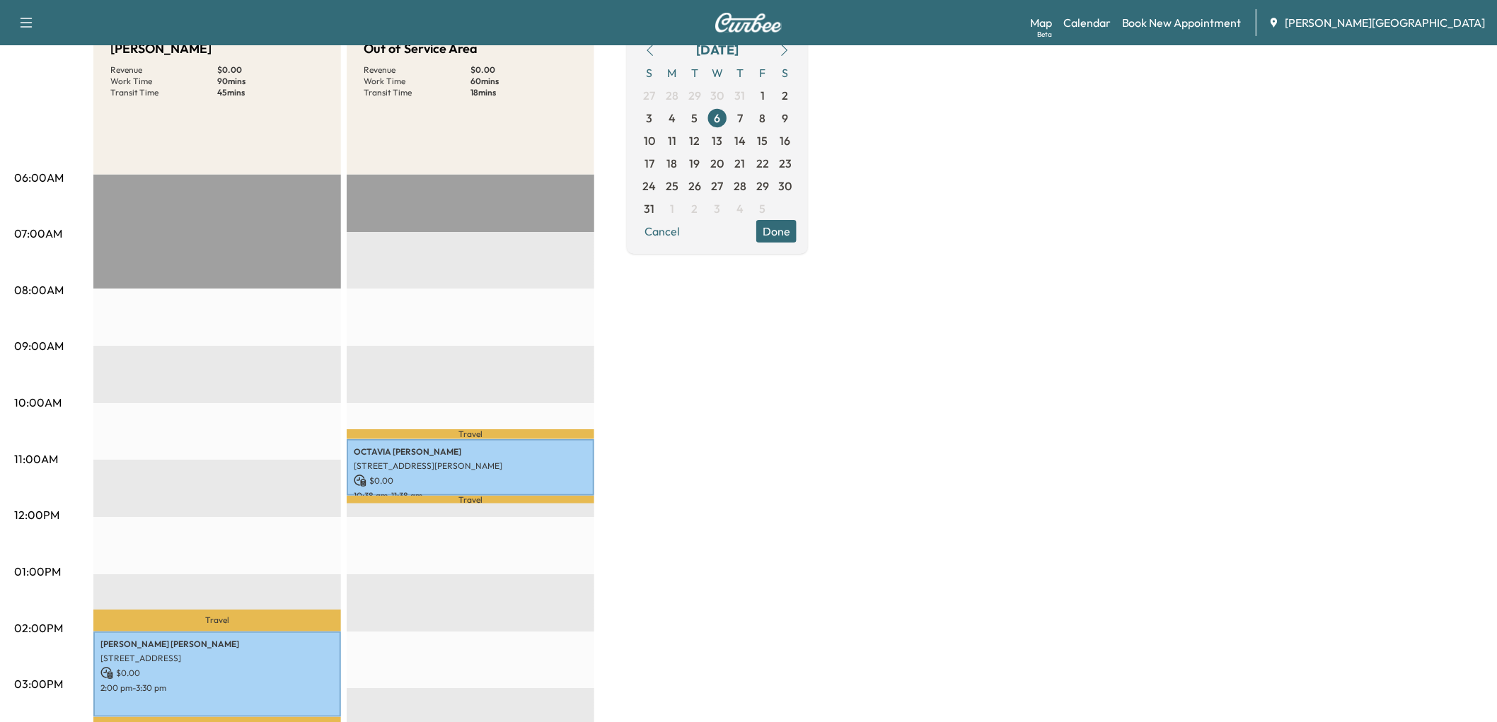
drag, startPoint x: 750, startPoint y: 147, endPoint x: 747, endPoint y: 154, distance: 7.9
click at [706, 129] on span "5" at bounding box center [694, 118] width 23 height 23
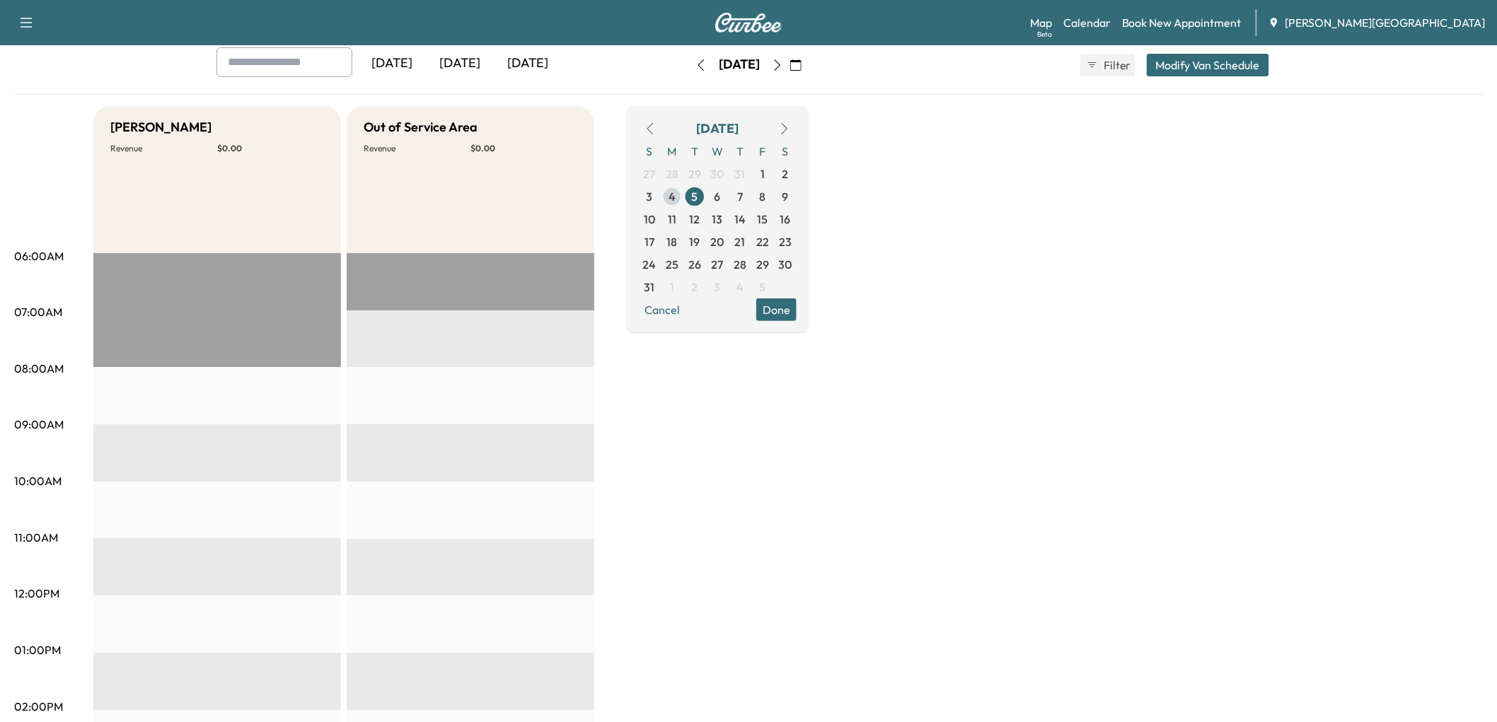
click at [675, 205] on span "4" at bounding box center [671, 196] width 7 height 17
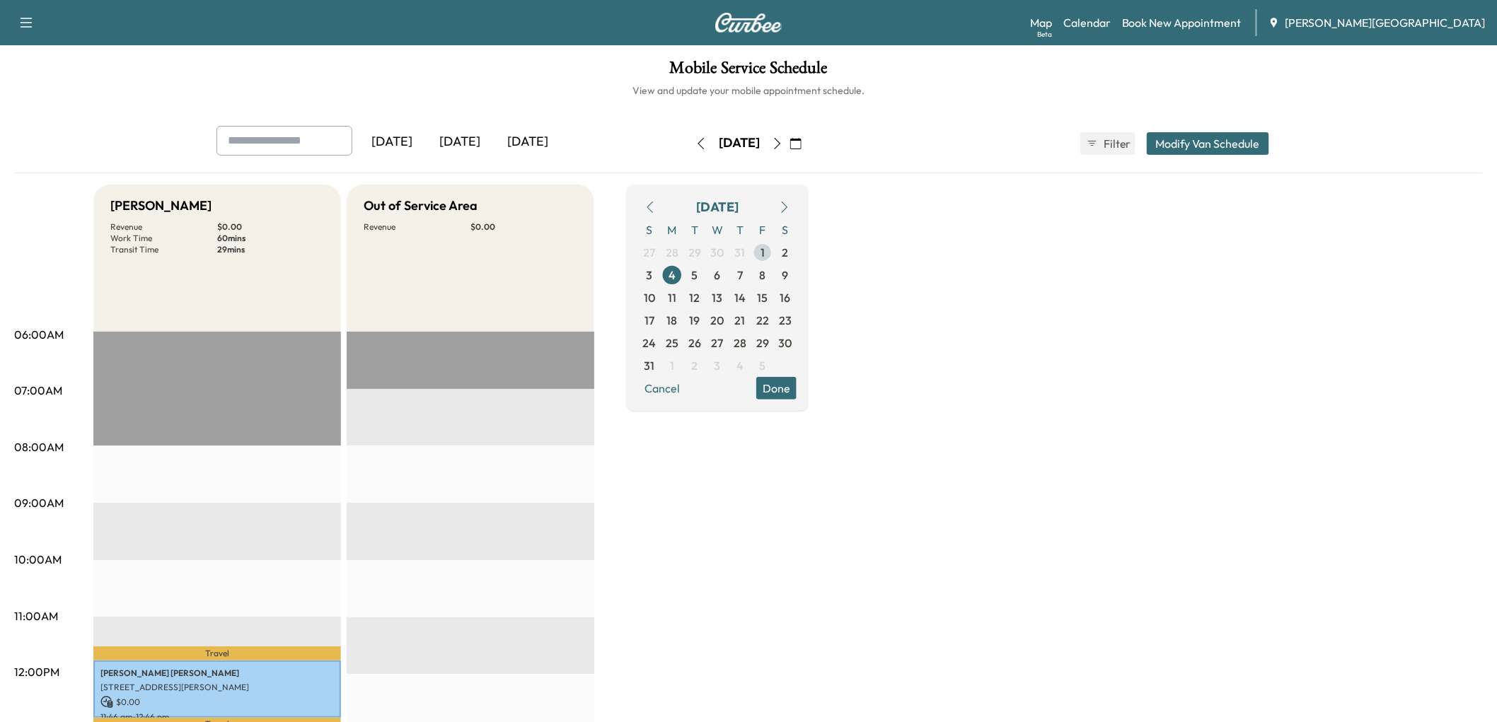
click at [765, 261] on span "1" at bounding box center [762, 252] width 4 height 17
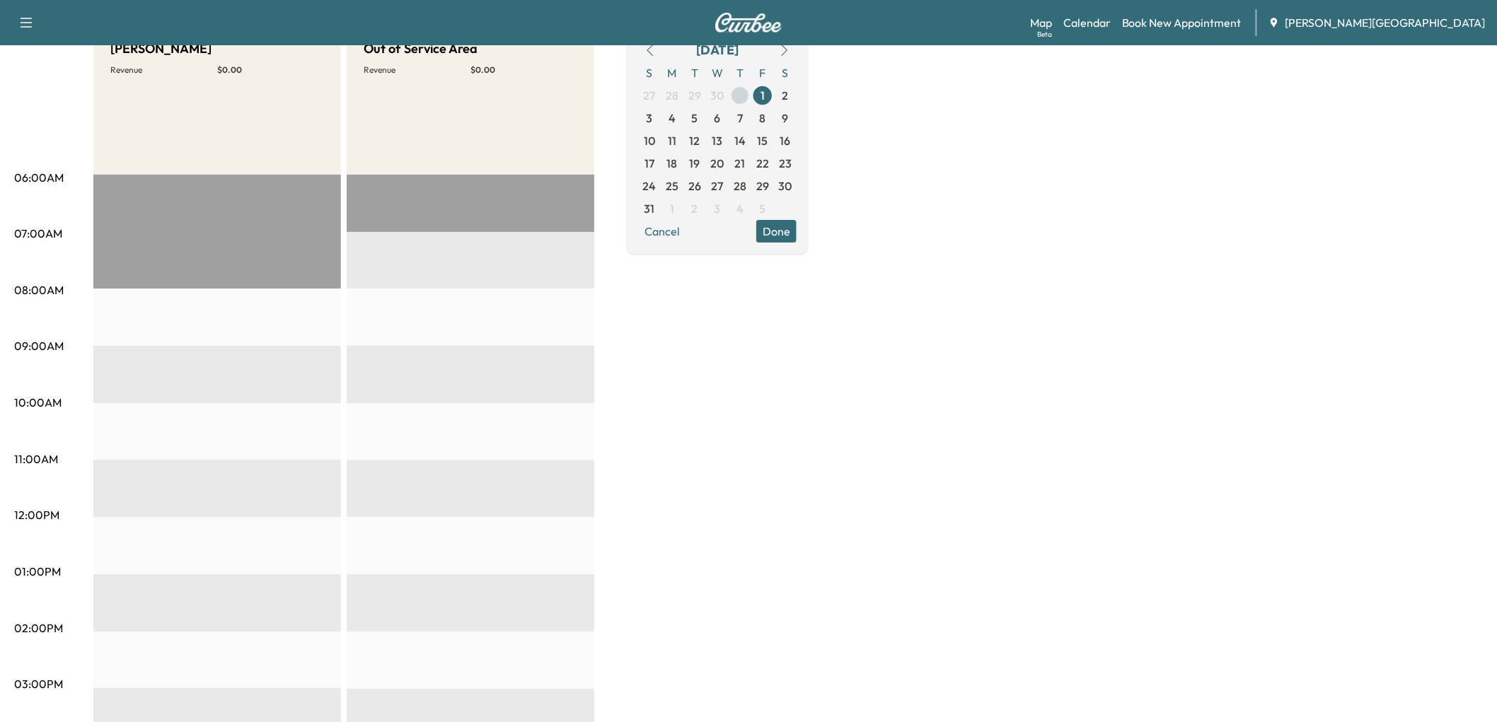
click at [745, 104] on span "31" at bounding box center [740, 95] width 11 height 17
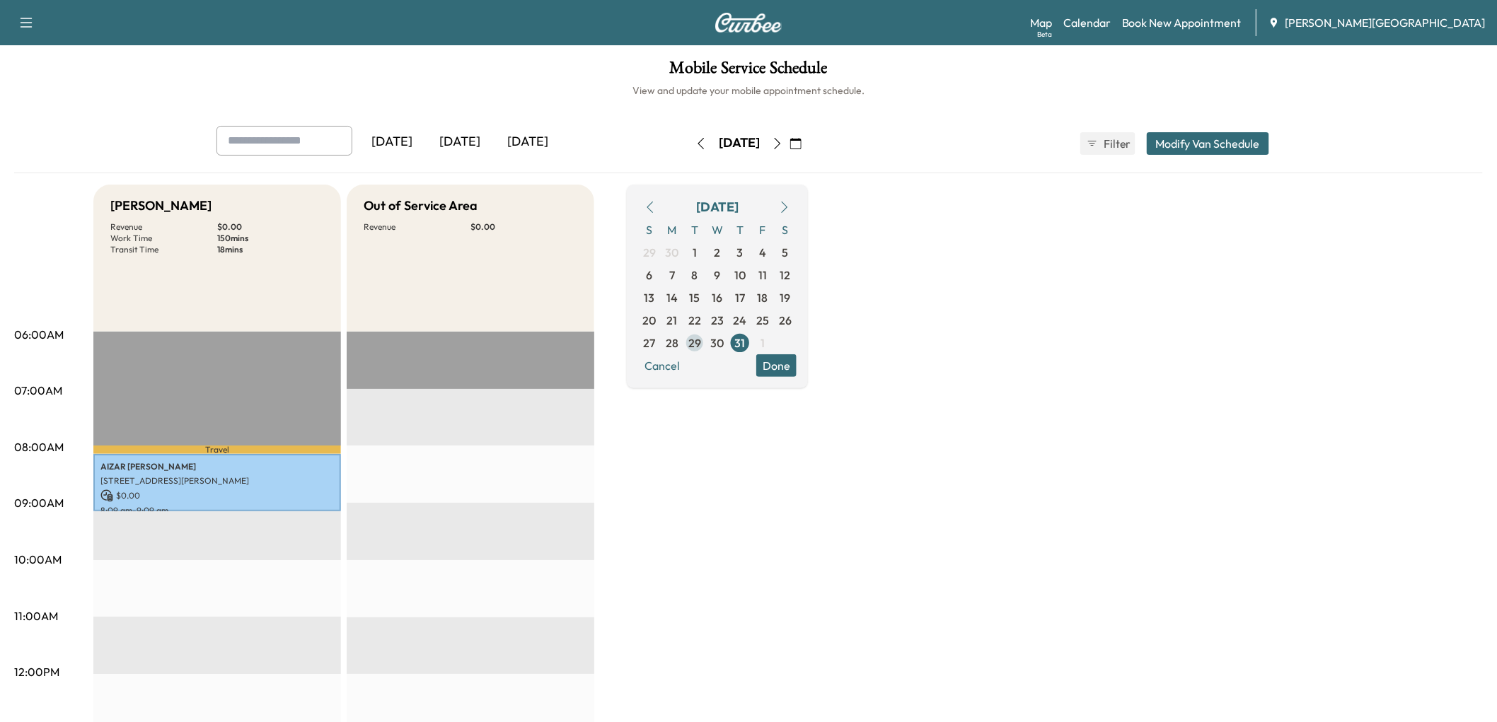
drag, startPoint x: 767, startPoint y: 365, endPoint x: 759, endPoint y: 363, distance: 8.7
click at [724, 352] on span "30" at bounding box center [717, 343] width 13 height 17
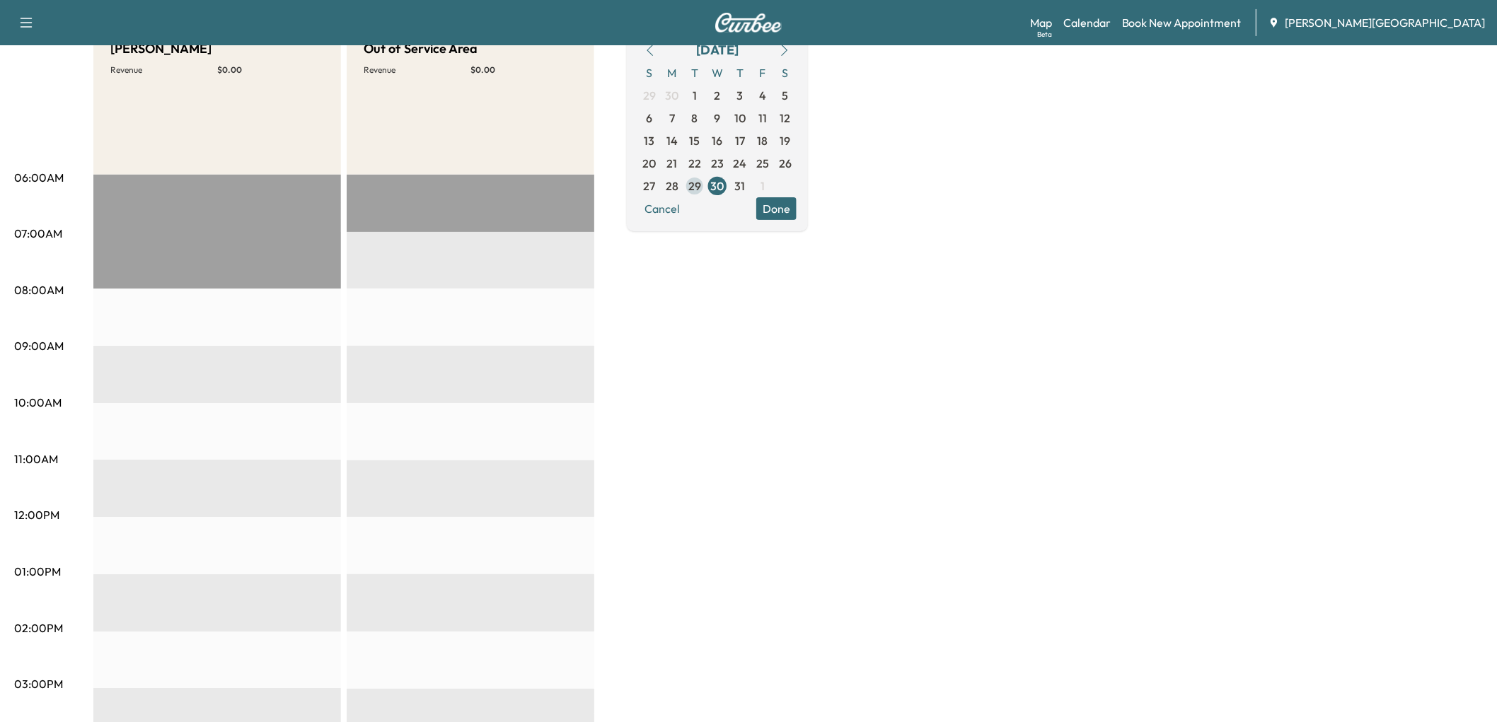
click at [701, 194] on span "29" at bounding box center [694, 186] width 13 height 17
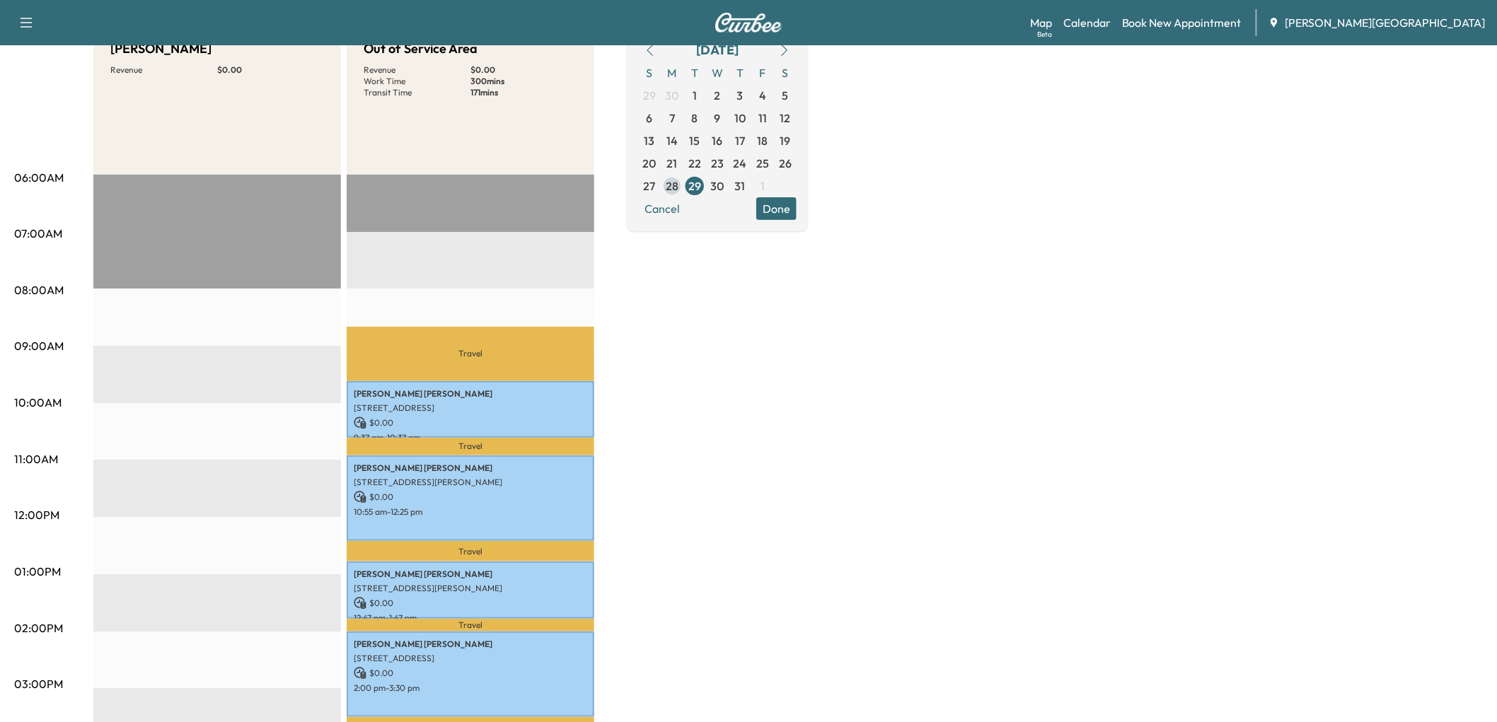
click at [678, 194] on span "28" at bounding box center [672, 186] width 13 height 17
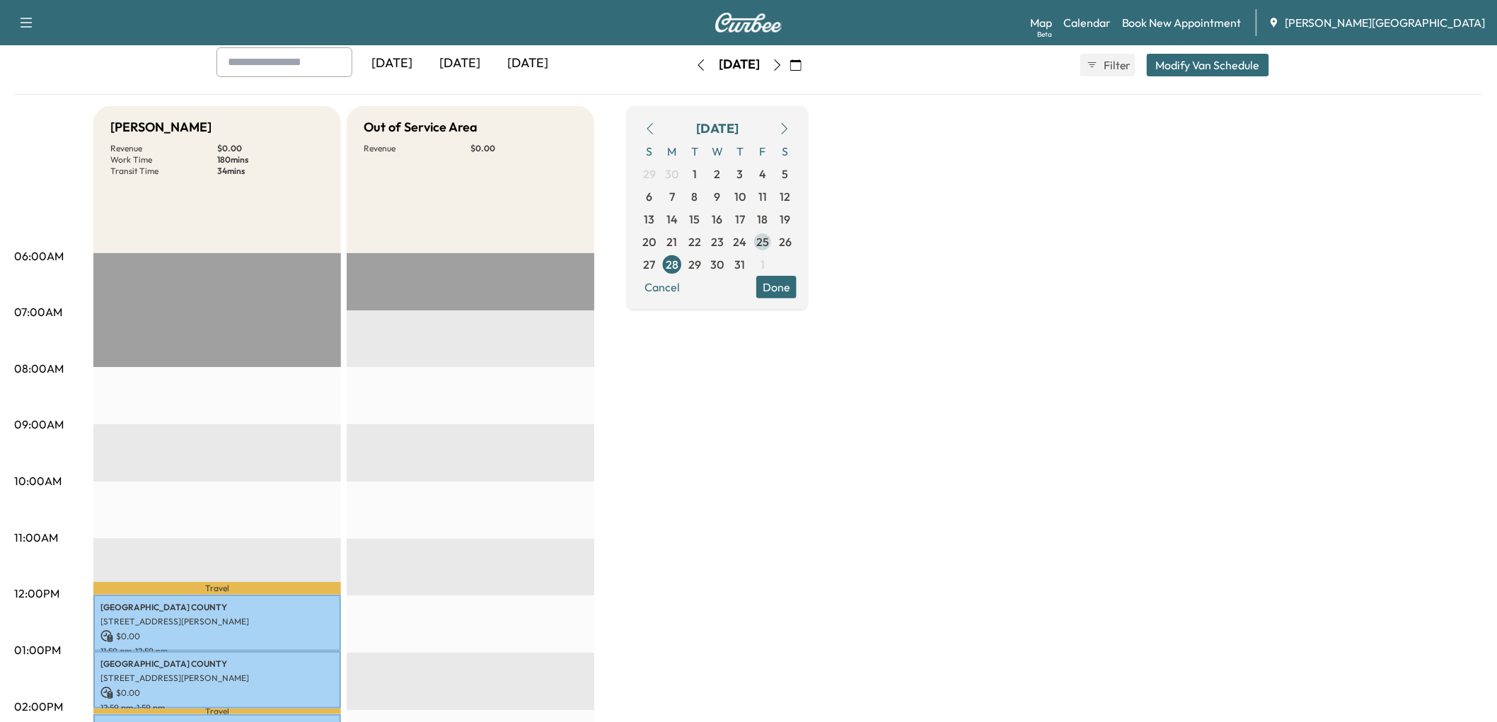
click at [769, 250] on span "25" at bounding box center [762, 241] width 13 height 17
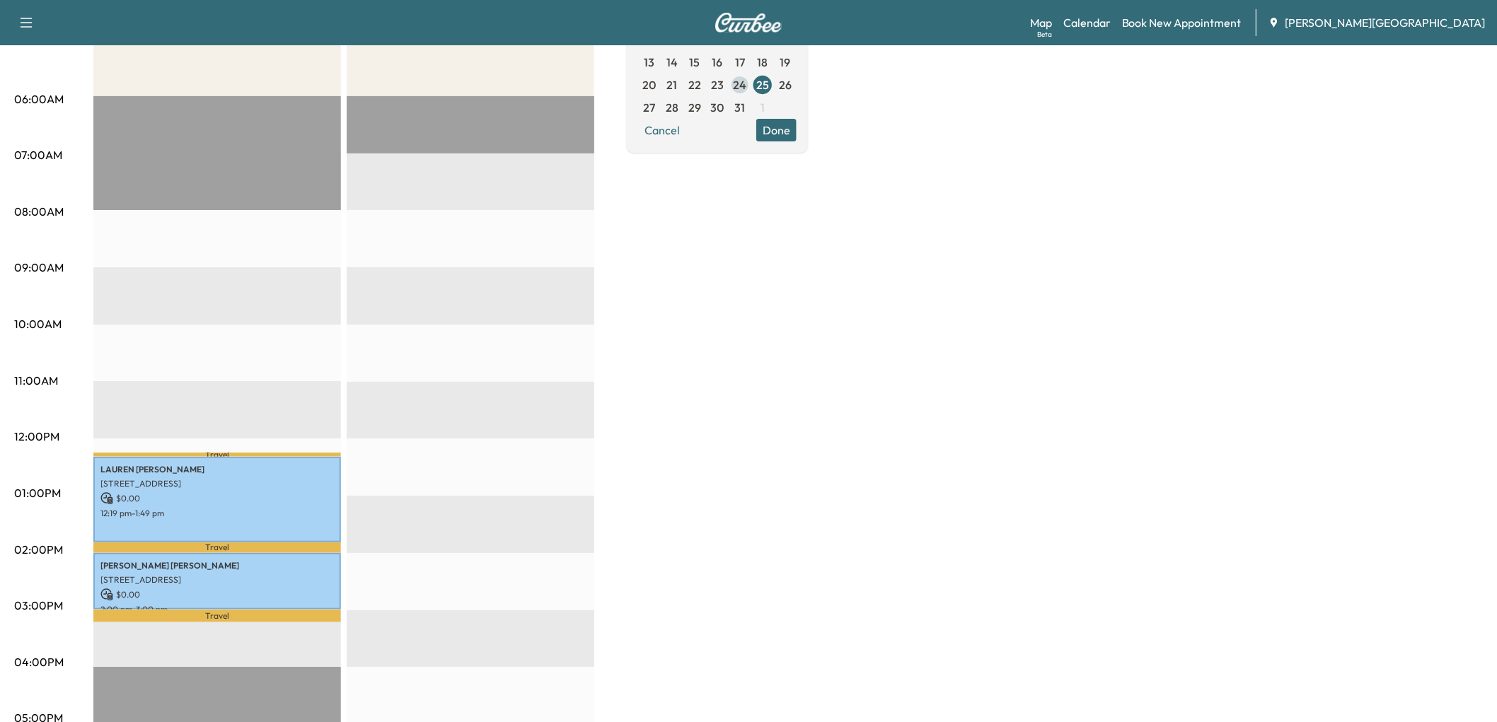
click at [747, 93] on span "24" at bounding box center [739, 84] width 13 height 17
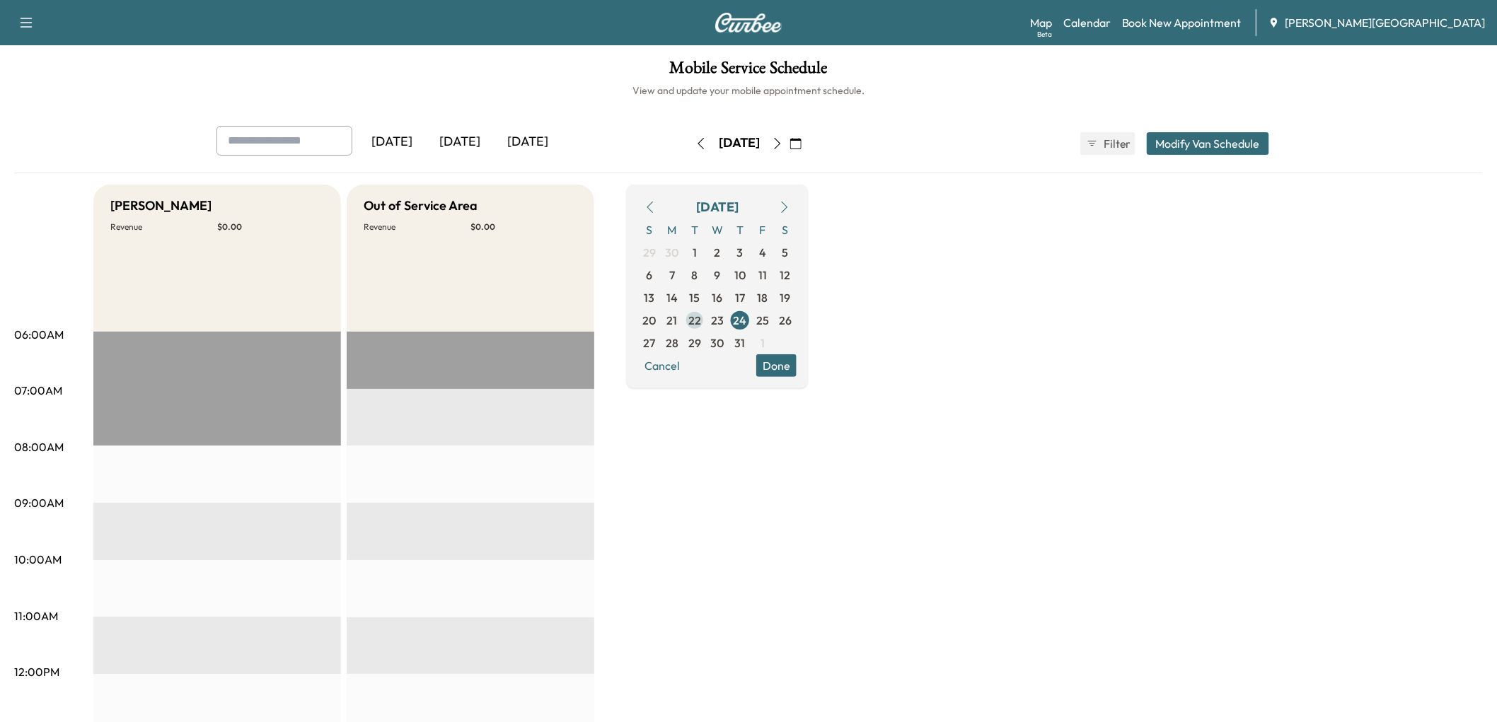
click at [724, 329] on span "23" at bounding box center [717, 320] width 13 height 17
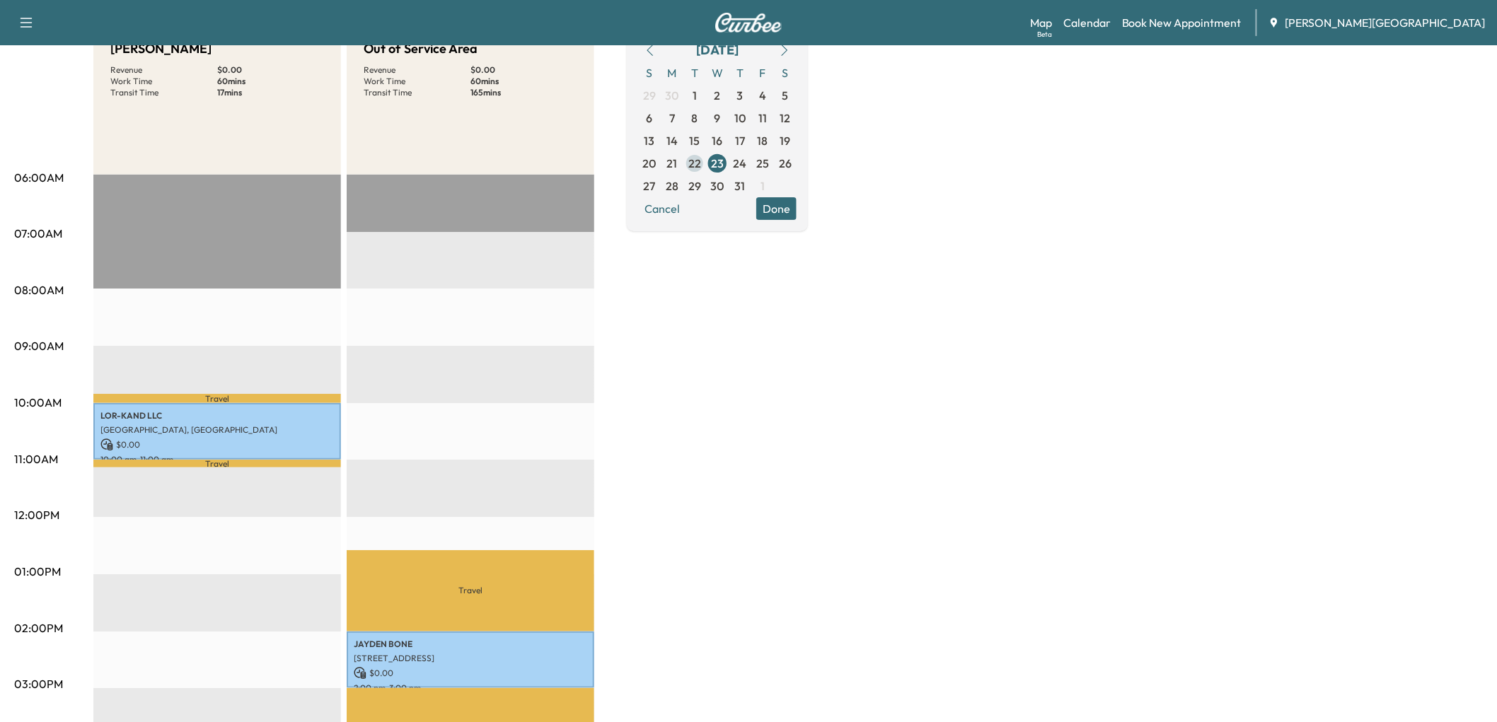
click at [701, 172] on span "22" at bounding box center [694, 163] width 13 height 17
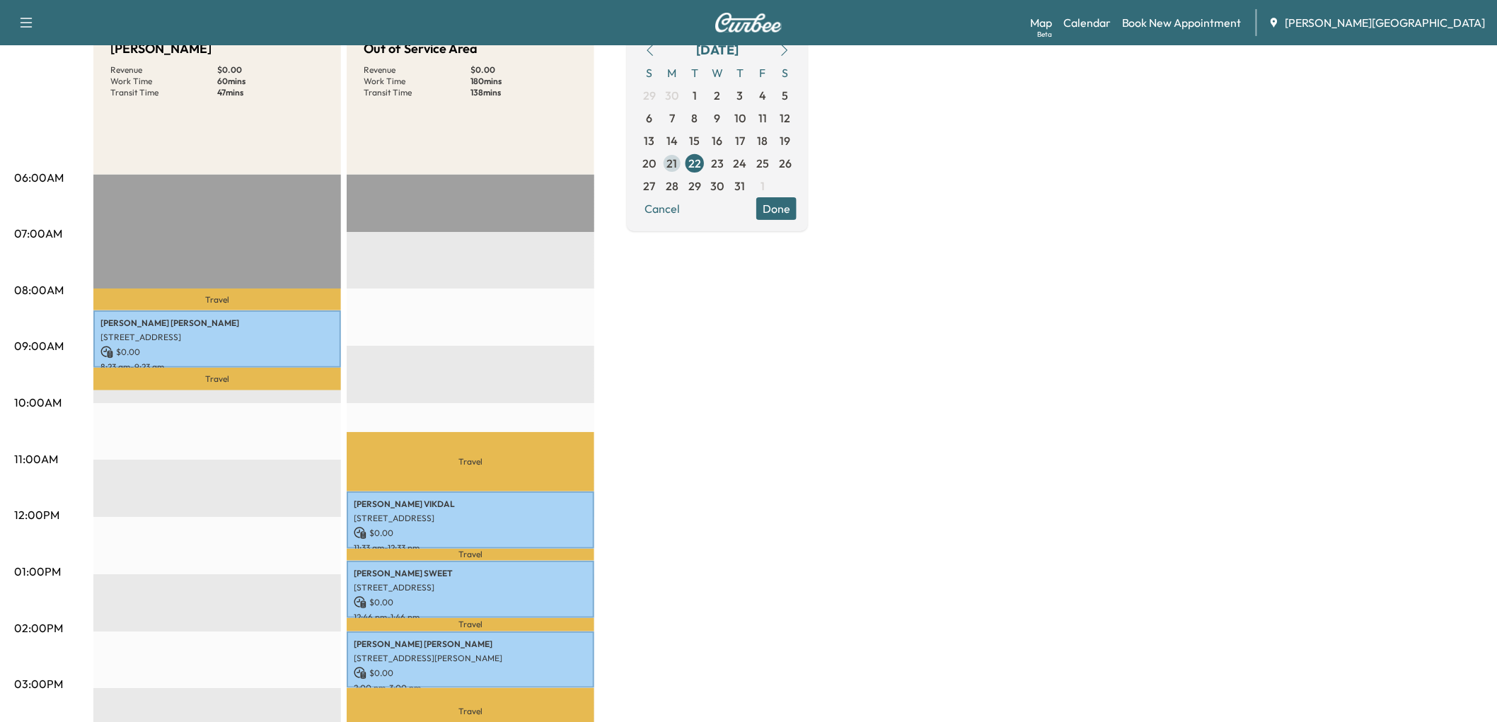
click at [678, 172] on span "21" at bounding box center [672, 163] width 11 height 17
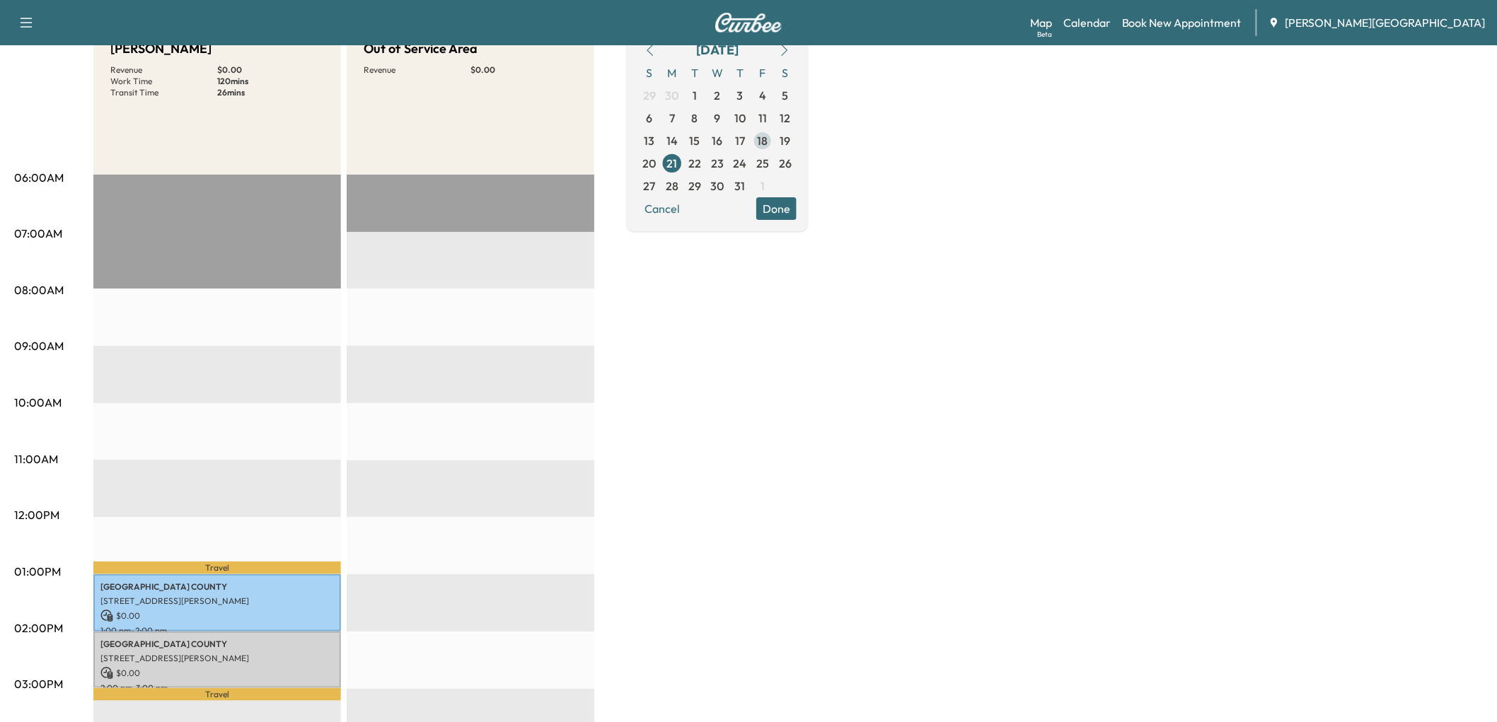
click at [768, 149] on span "18" at bounding box center [762, 140] width 11 height 17
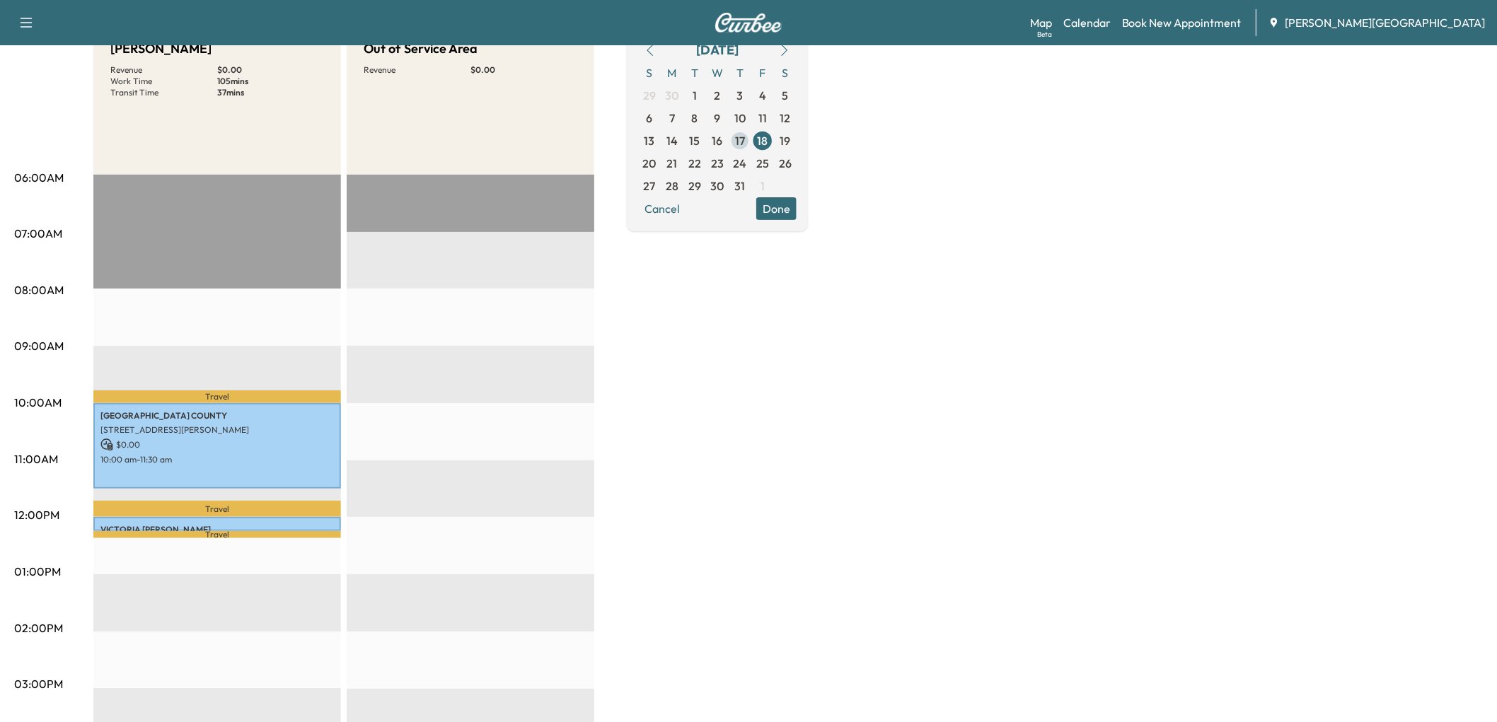
click at [745, 149] on span "17" at bounding box center [740, 140] width 10 height 17
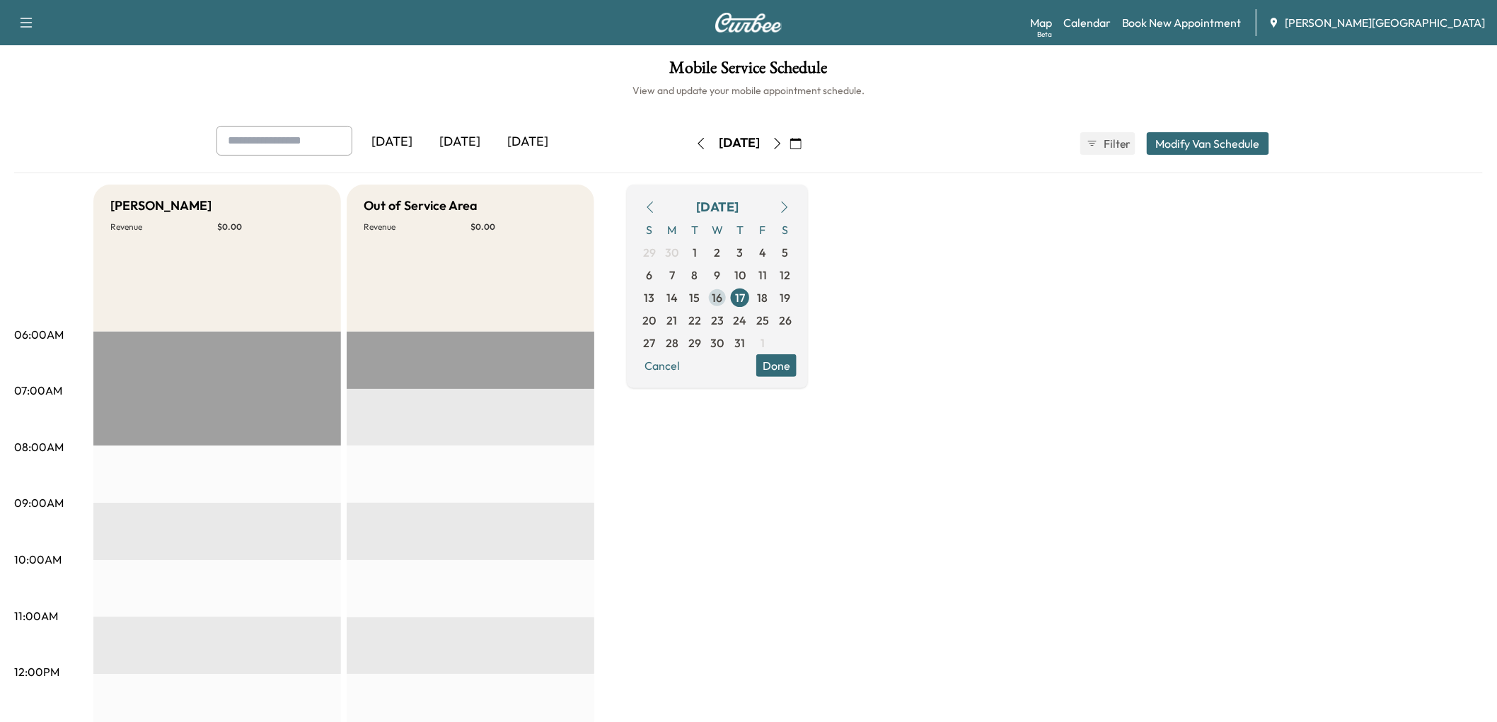
click at [723, 306] on span "16" at bounding box center [717, 297] width 11 height 17
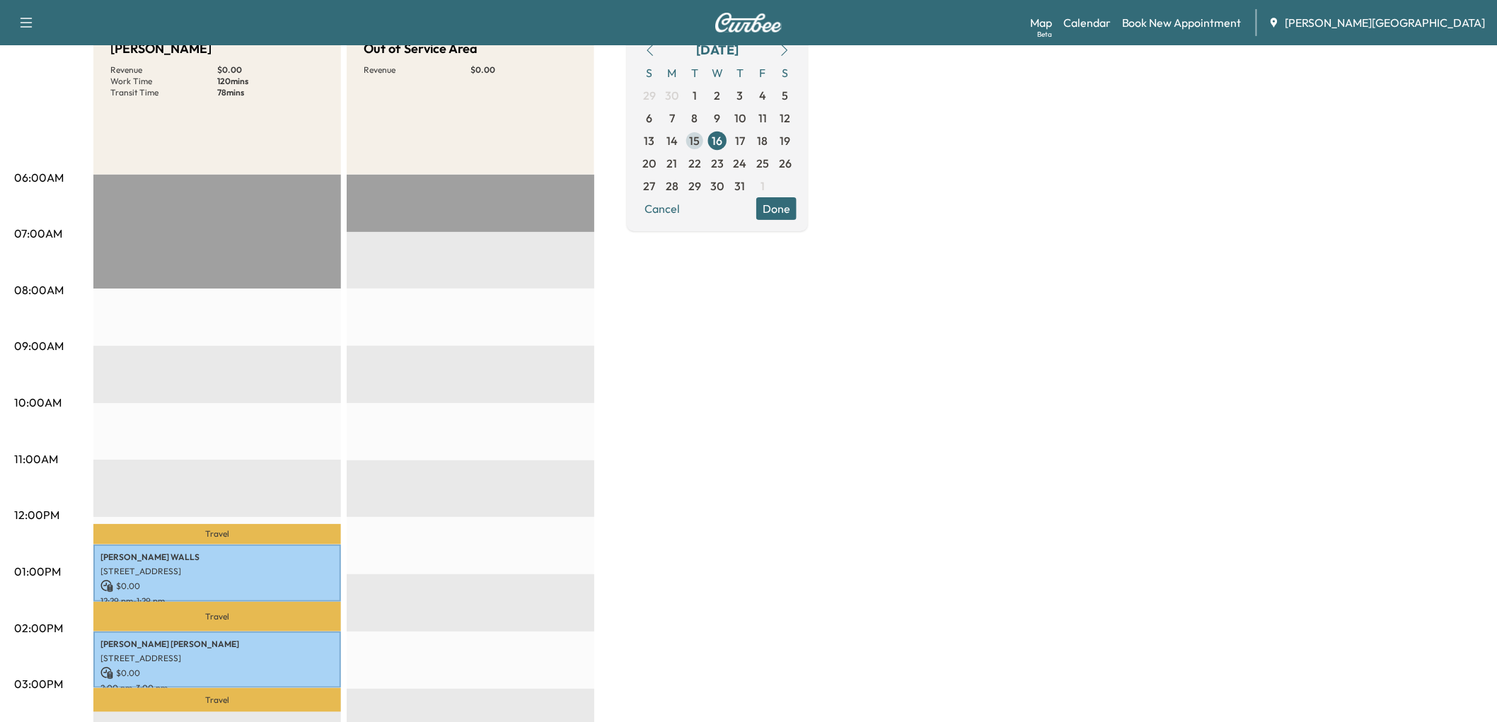
click at [700, 149] on span "15" at bounding box center [695, 140] width 11 height 17
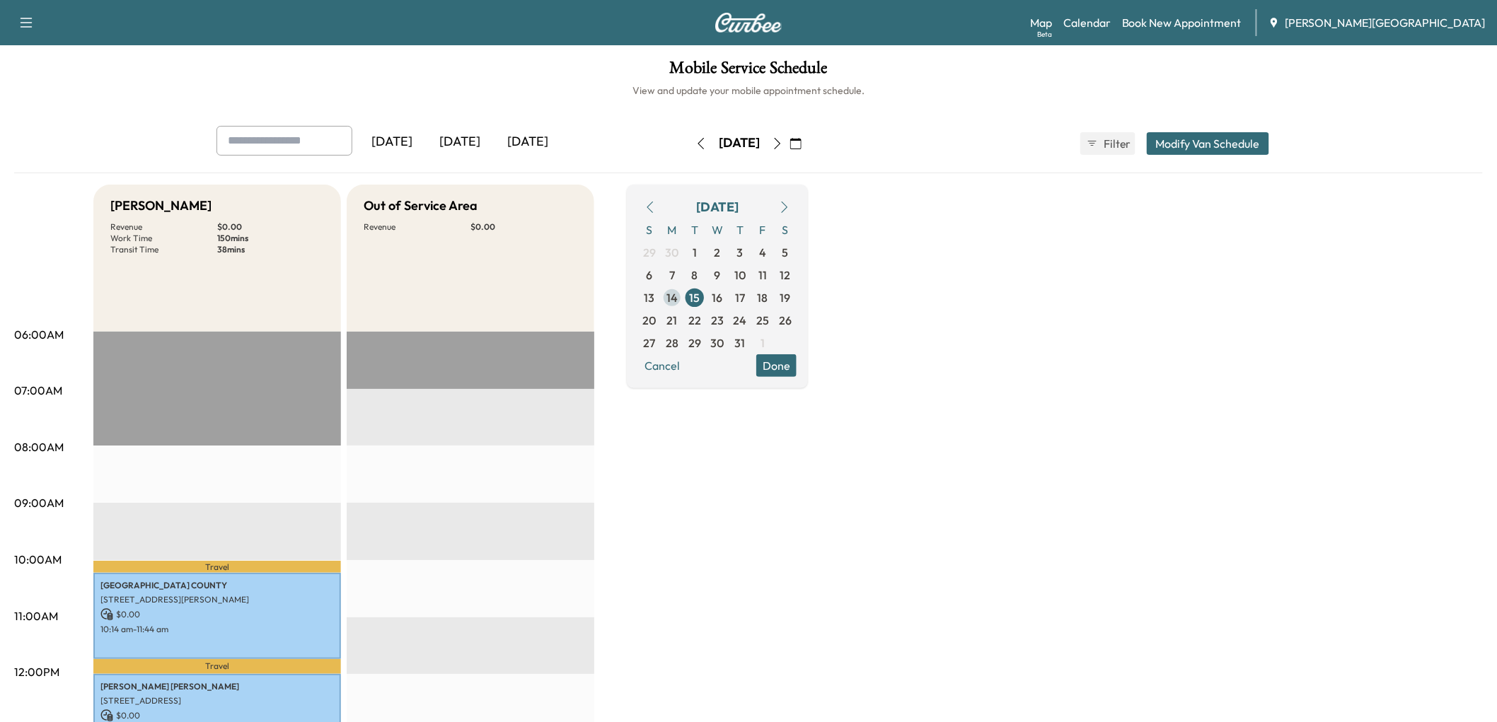
click at [678, 306] on span "14" at bounding box center [671, 297] width 11 height 17
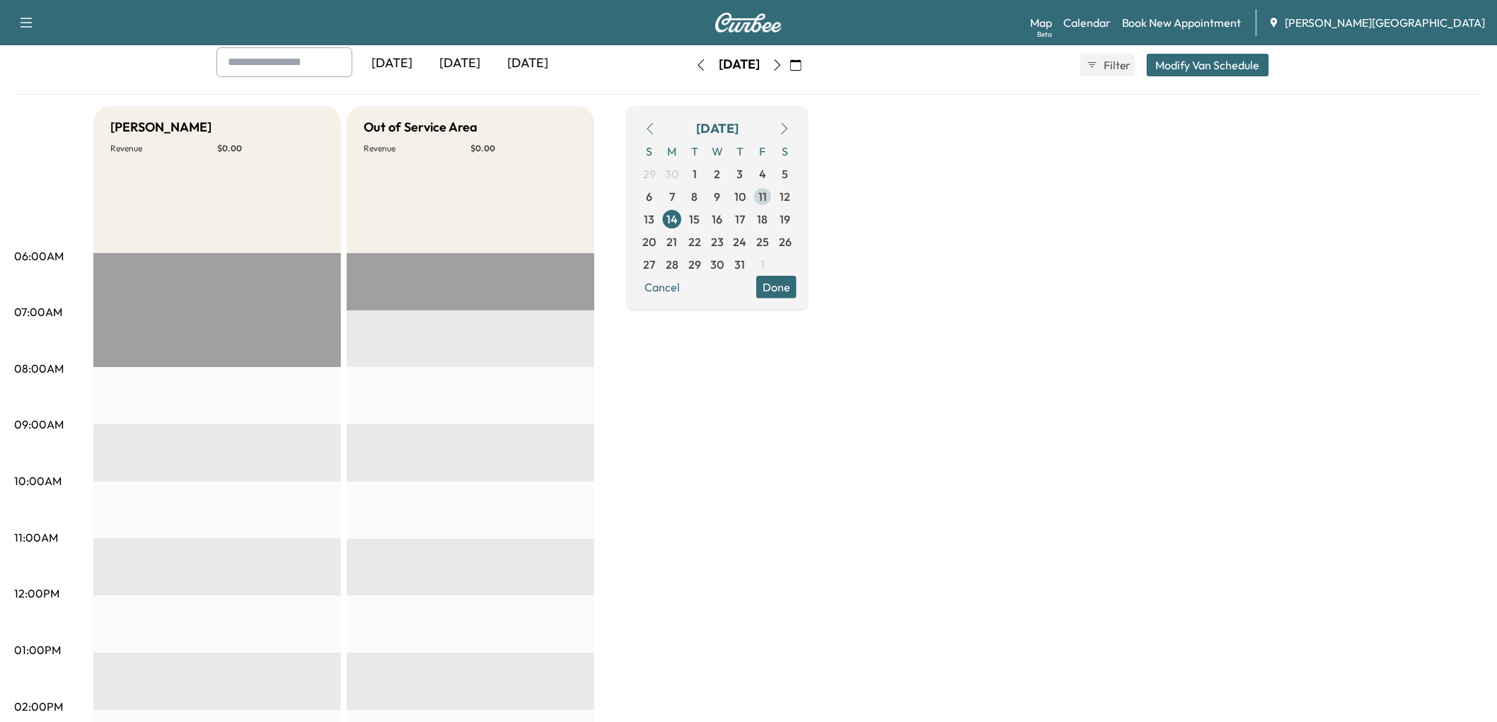
click at [767, 205] on span "11" at bounding box center [762, 196] width 8 height 17
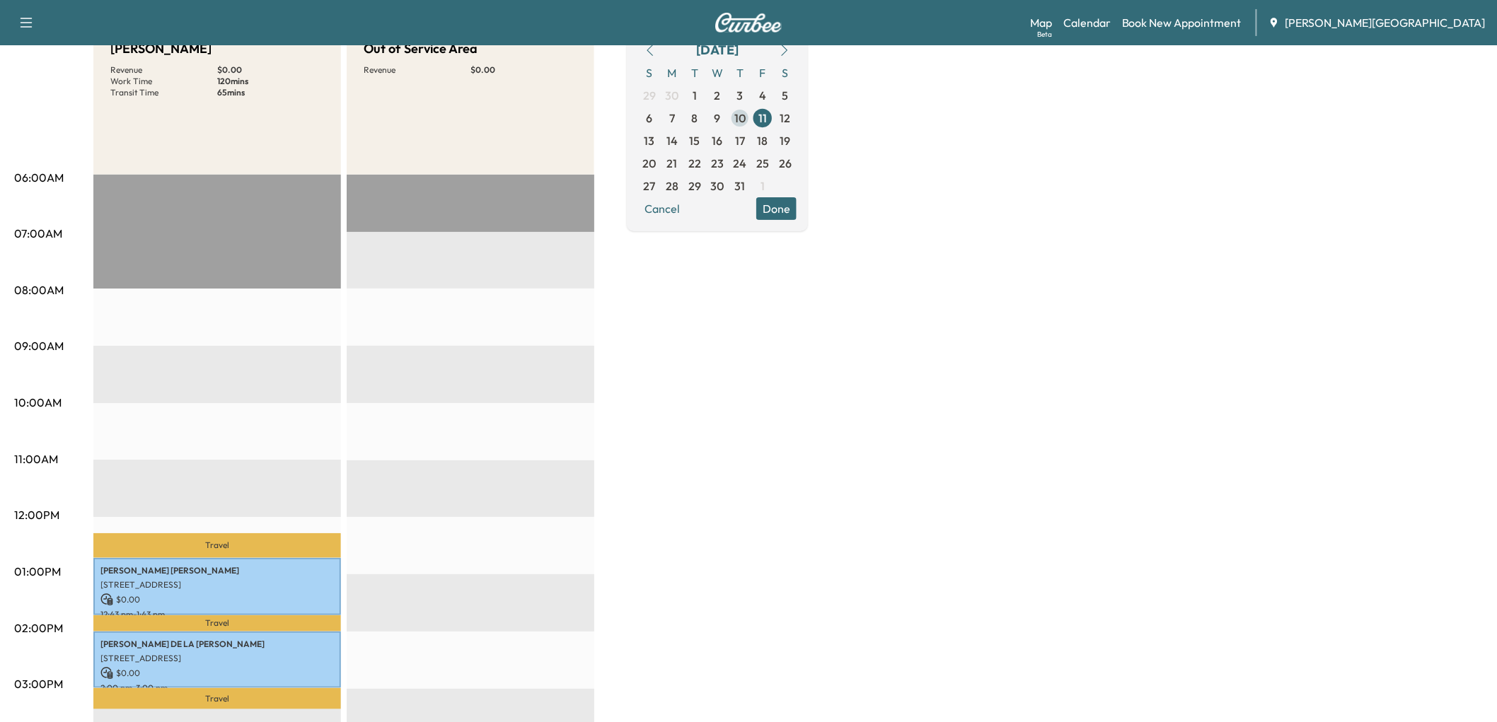
click at [745, 127] on span "10" at bounding box center [739, 118] width 11 height 17
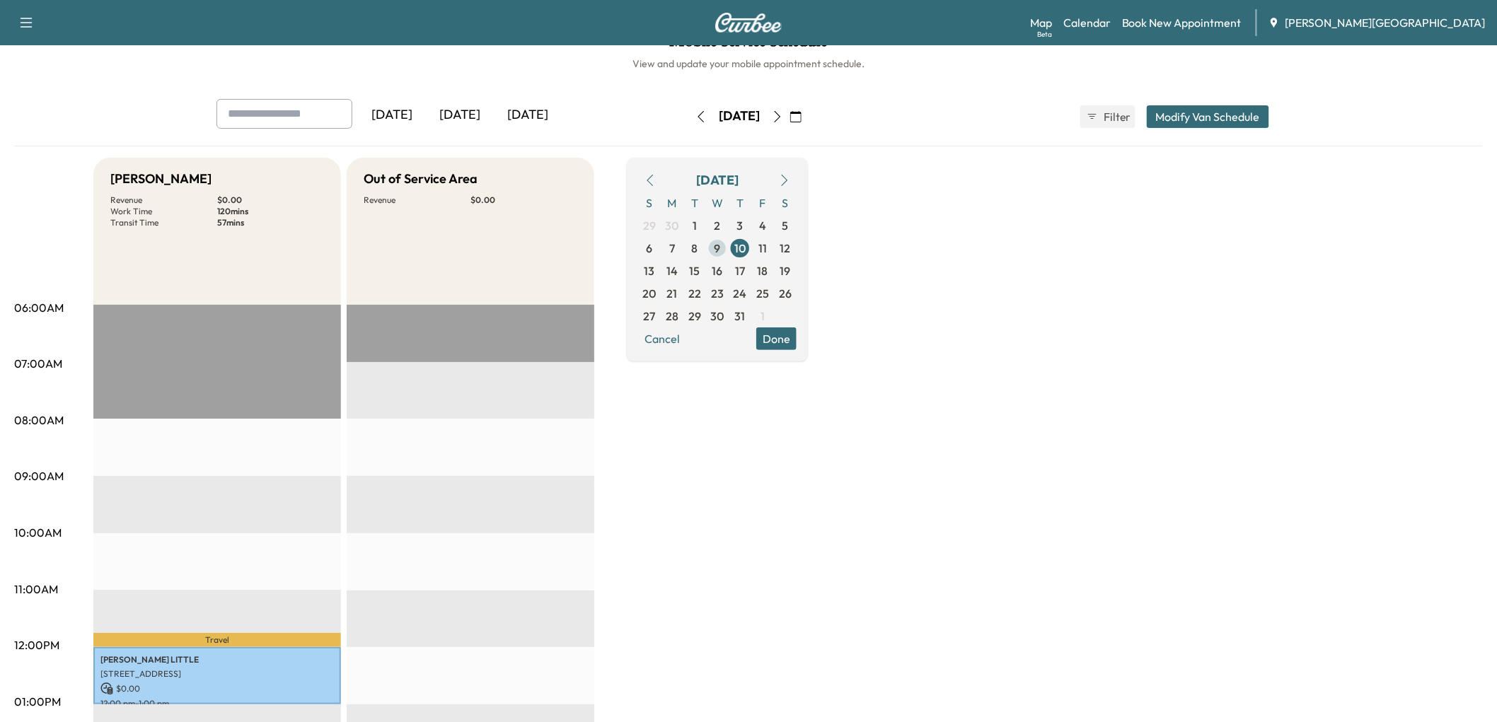
click at [728, 260] on span "9" at bounding box center [717, 248] width 23 height 23
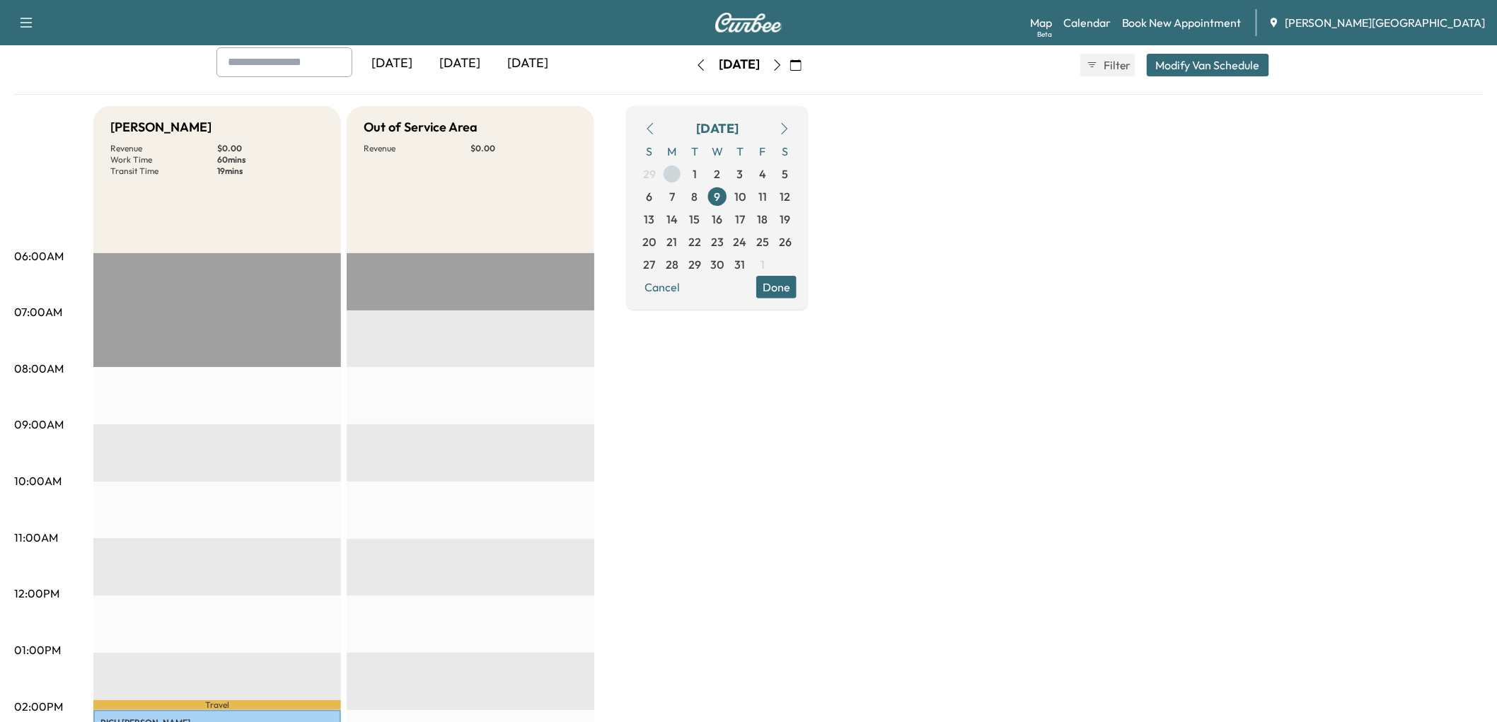
drag, startPoint x: 748, startPoint y: 229, endPoint x: 705, endPoint y: 281, distance: 67.8
click at [698, 205] on span "8" at bounding box center [695, 196] width 6 height 17
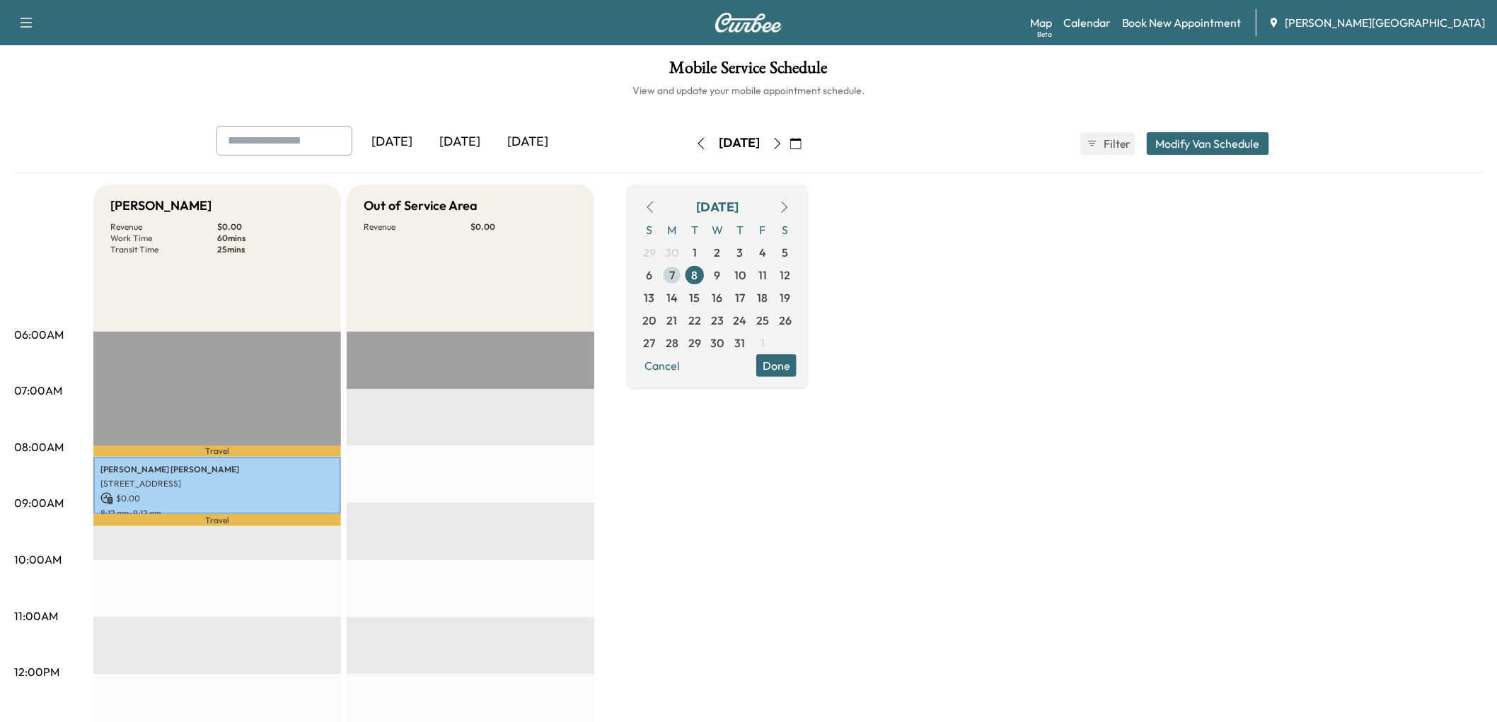
click at [675, 284] on span "7" at bounding box center [672, 275] width 6 height 17
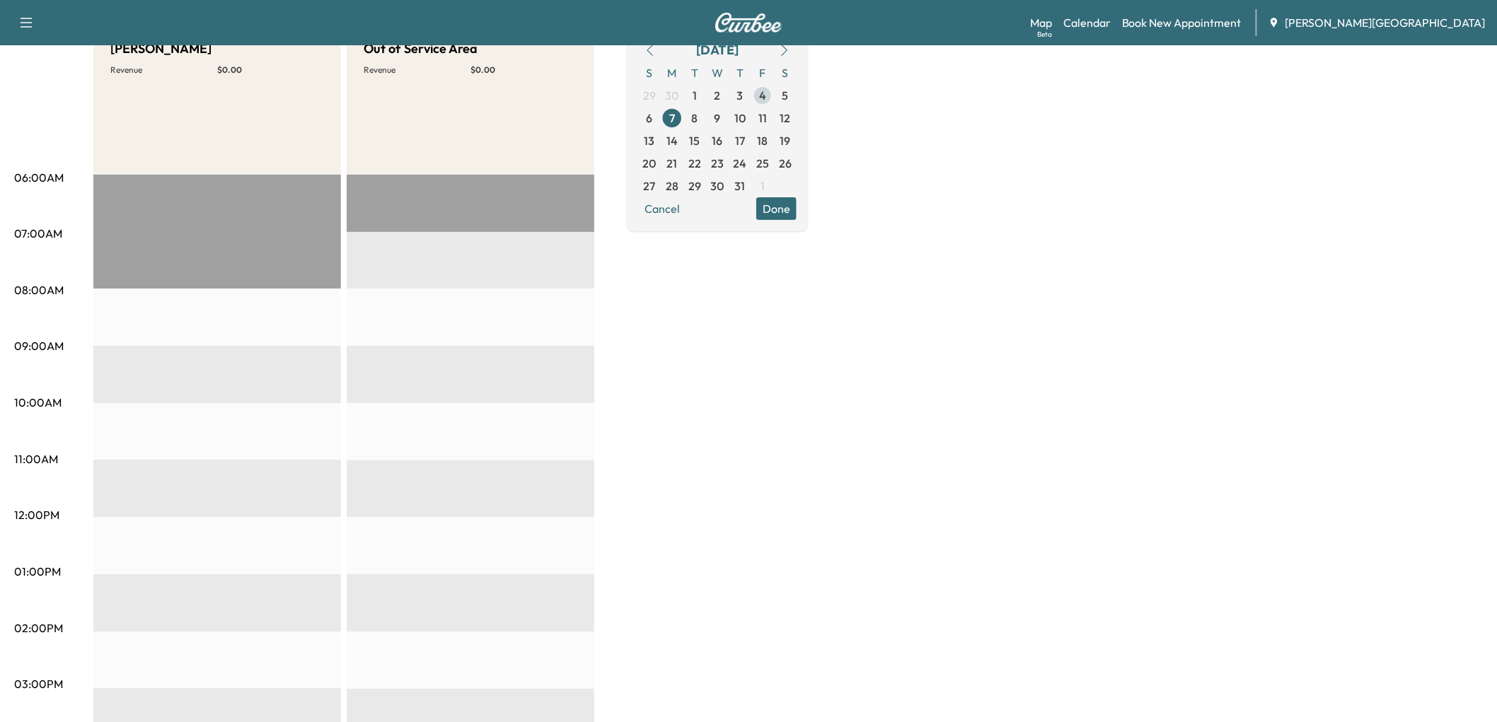
click at [766, 104] on span "4" at bounding box center [762, 95] width 7 height 17
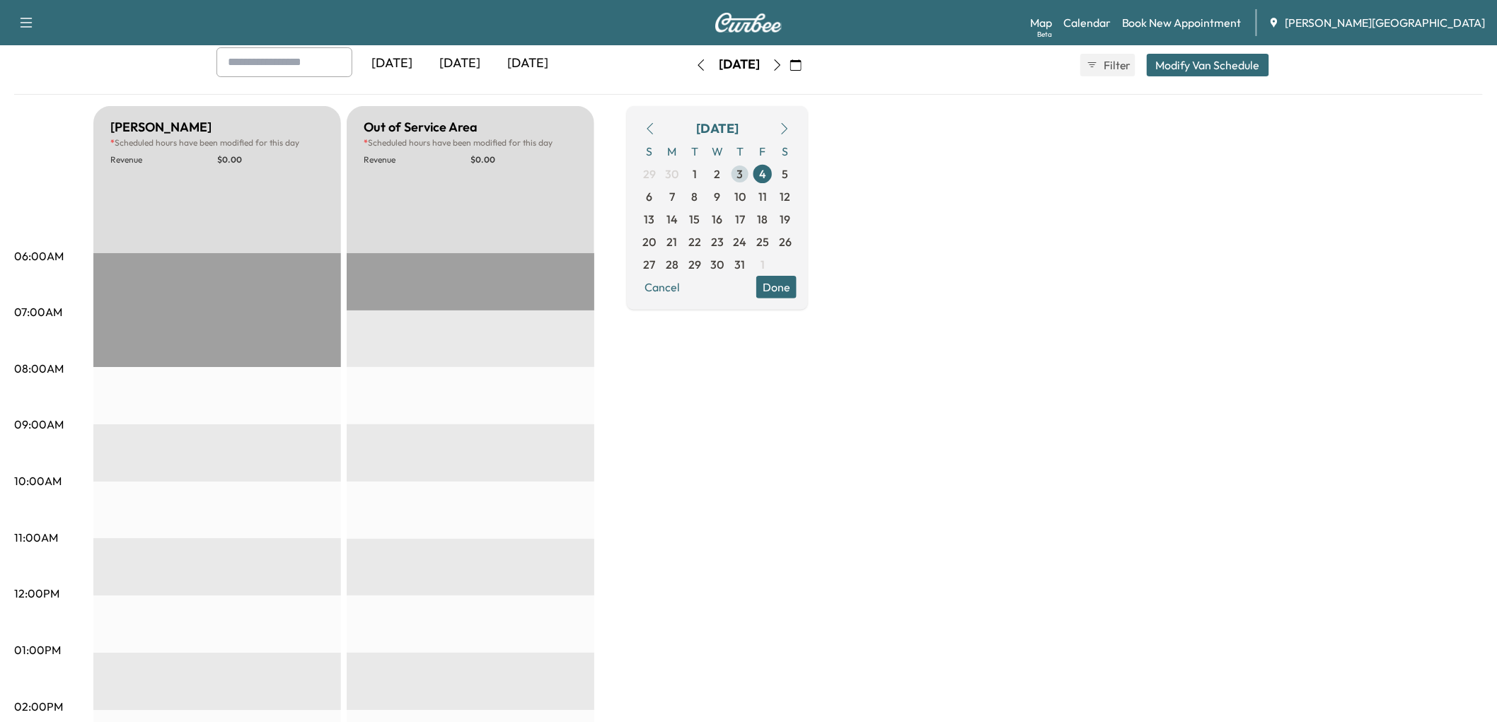
click at [743, 182] on span "3" at bounding box center [740, 173] width 6 height 17
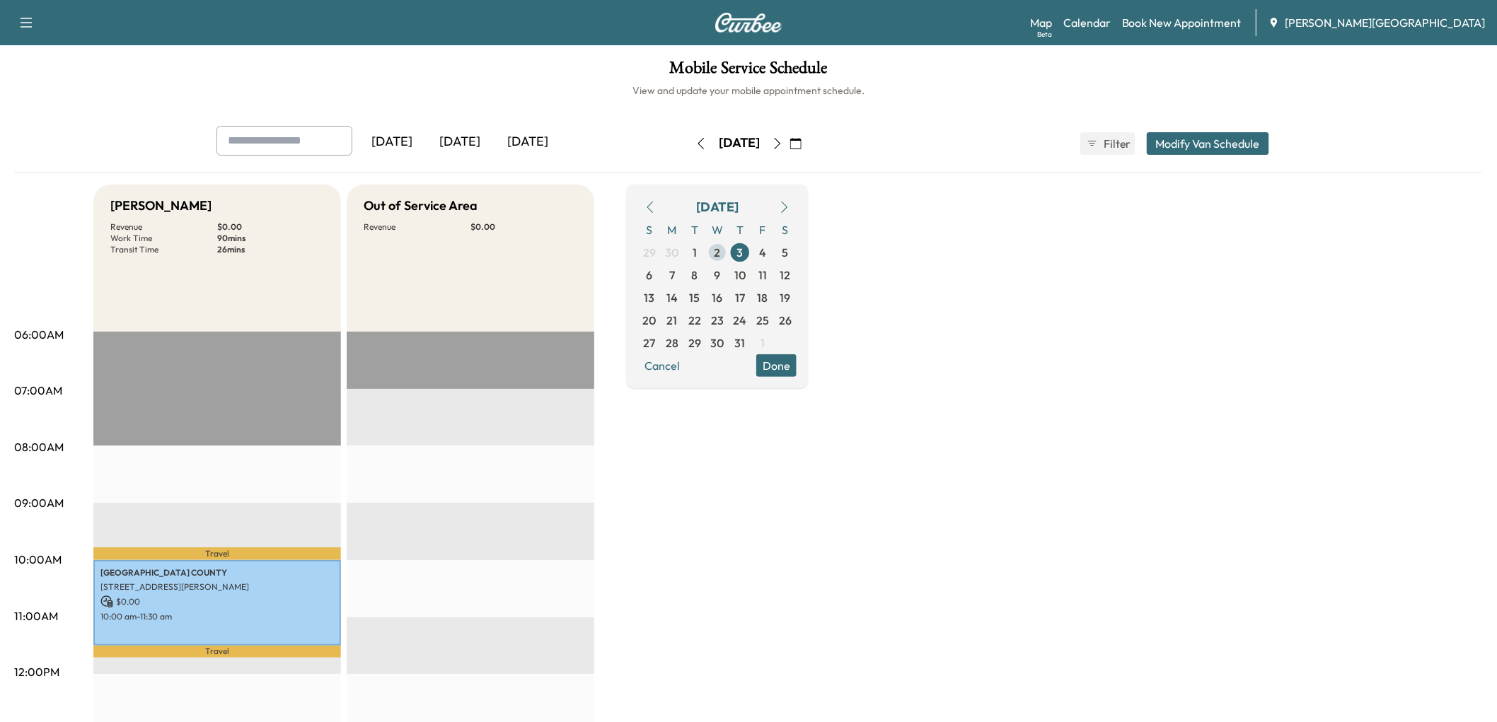
click at [721, 261] on span "2" at bounding box center [717, 252] width 6 height 17
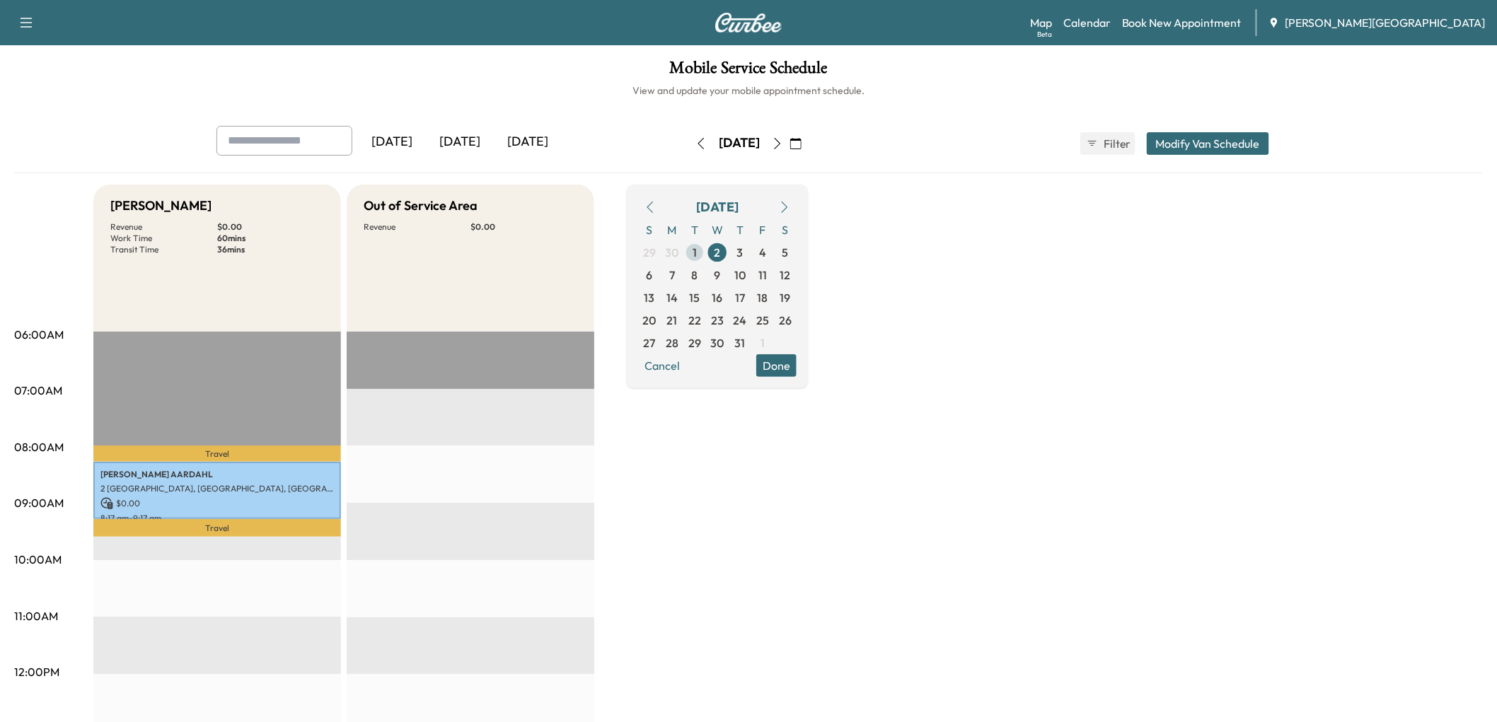
click at [706, 264] on span "1" at bounding box center [694, 252] width 23 height 23
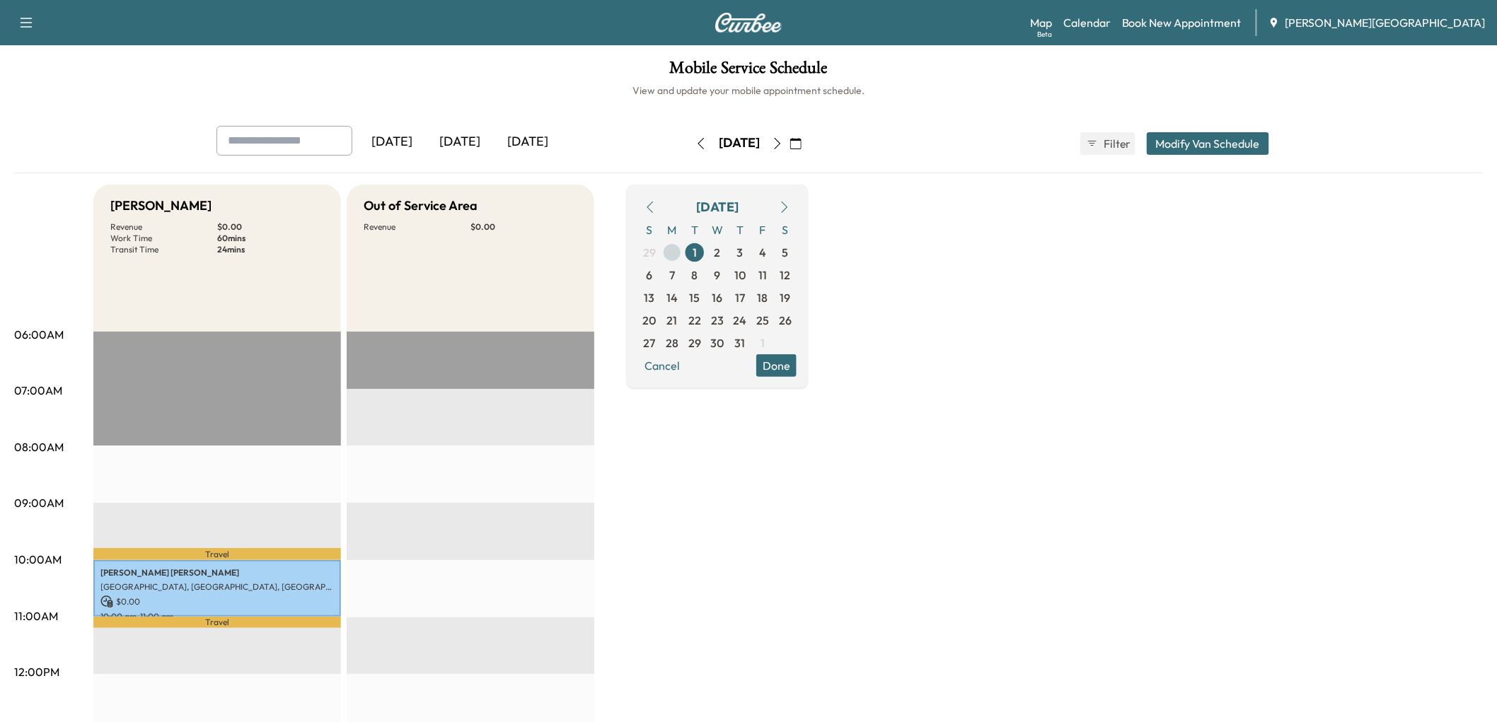
click at [679, 261] on span "30" at bounding box center [672, 252] width 13 height 17
